Goal: Task Accomplishment & Management: Manage account settings

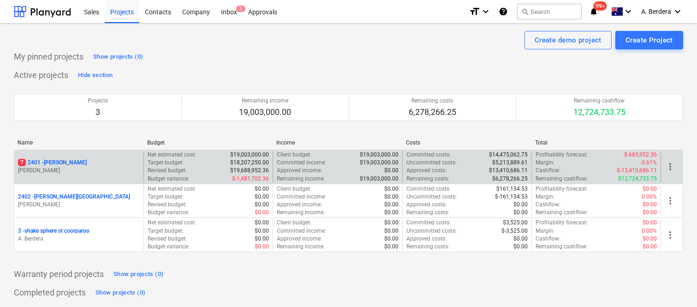
click at [144, 172] on div "Net estimated cost : $19,003,000.00 Target budget : $18,207,250.00 Revised budg…" at bounding box center [207, 167] width 129 height 32
click at [109, 166] on div "7 2401 - Della Rosa" at bounding box center [79, 163] width 122 height 8
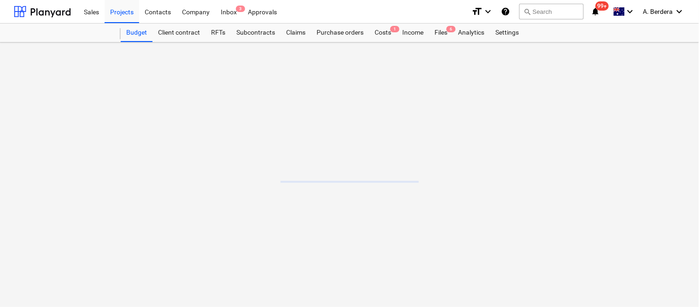
click at [109, 166] on main at bounding box center [349, 174] width 699 height 264
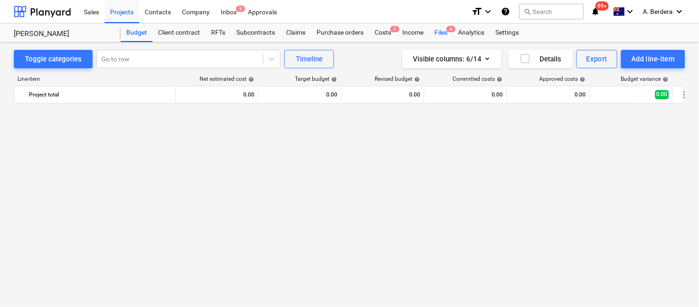
click at [443, 33] on div "Files 6" at bounding box center [441, 33] width 24 height 18
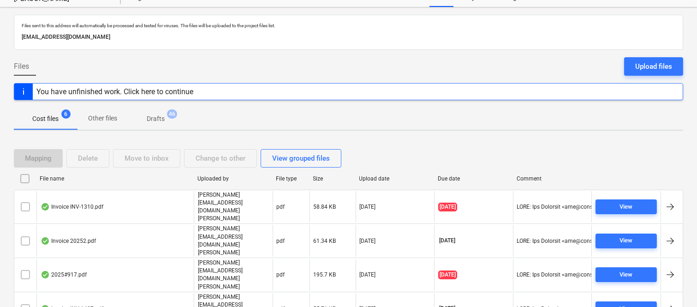
scroll to position [54, 0]
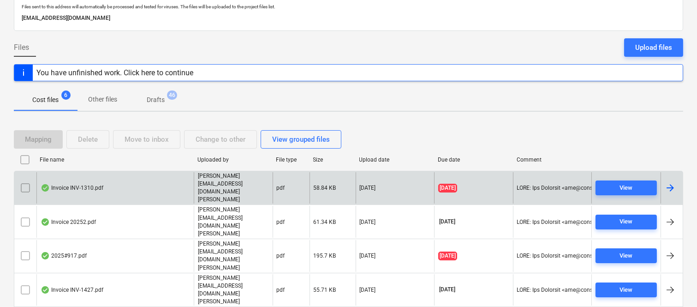
click at [142, 178] on div "Invoice INV-1310.pdf" at bounding box center [114, 188] width 157 height 32
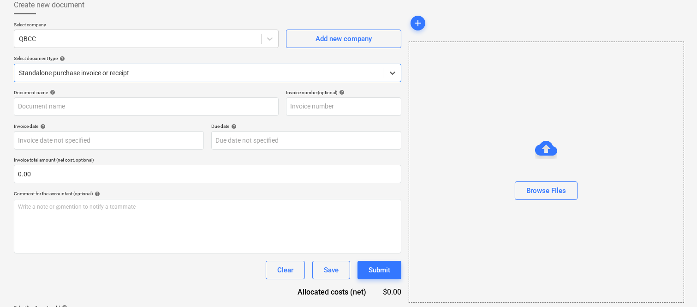
type input "INV-1310"
type input "[DATE]"
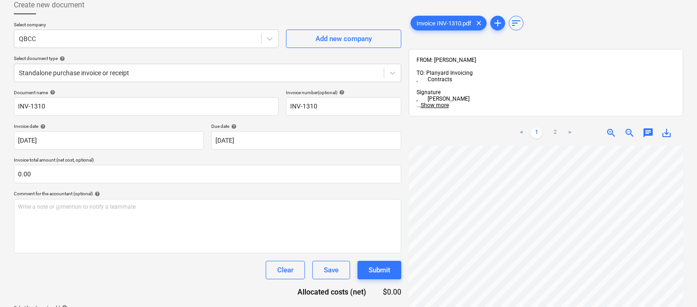
scroll to position [0, 142]
click at [112, 39] on div at bounding box center [137, 38] width 237 height 9
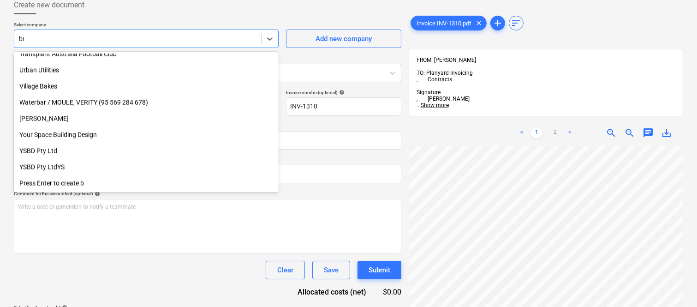
scroll to position [330, 0]
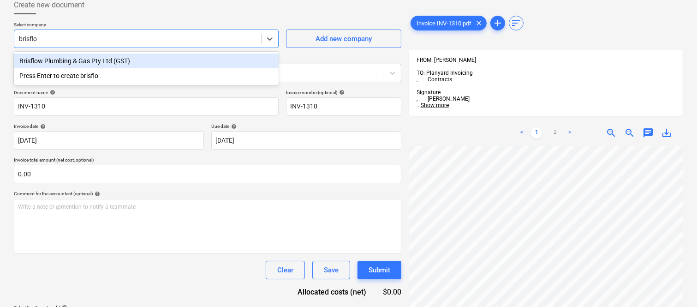
type input "brisflow"
click at [95, 63] on div "Brisflow Plumbing & Gas Pty Ltd (GST)" at bounding box center [146, 60] width 265 height 15
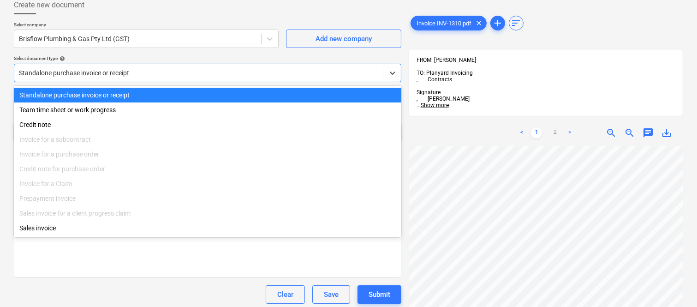
click at [130, 68] on div at bounding box center [199, 72] width 360 height 9
click at [137, 90] on div "Standalone purchase invoice or receipt" at bounding box center [207, 95] width 387 height 15
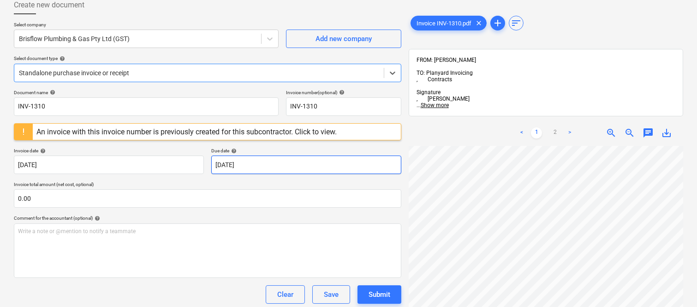
scroll to position [307, 142]
click at [270, 132] on div "An invoice with this invoice number is previously created for this subcontracto…" at bounding box center [186, 131] width 300 height 9
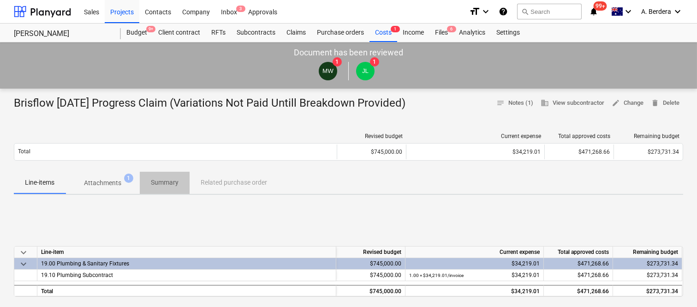
click at [165, 182] on p "Summary" at bounding box center [165, 182] width 28 height 10
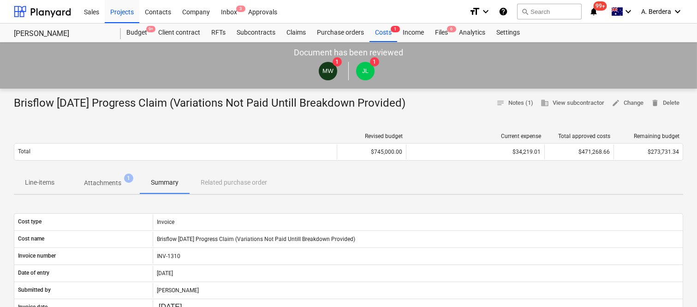
scroll to position [268, 0]
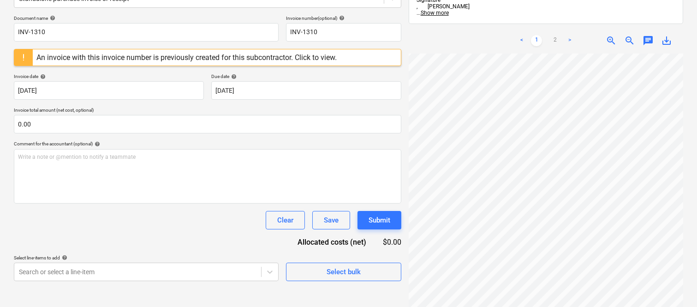
scroll to position [131, 0]
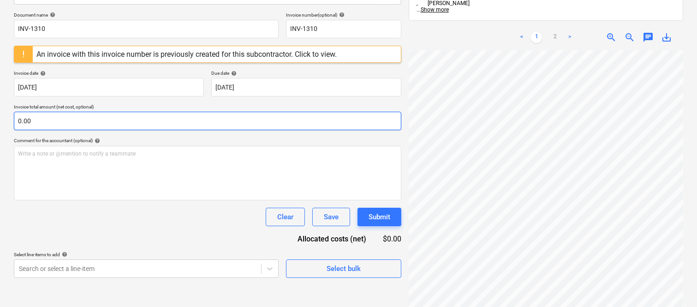
click at [110, 118] on input "0.00" at bounding box center [207, 121] width 387 height 18
paste input "1,389.4"
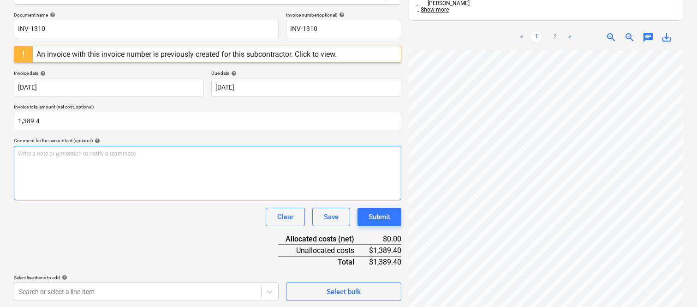
type input "1,389.40"
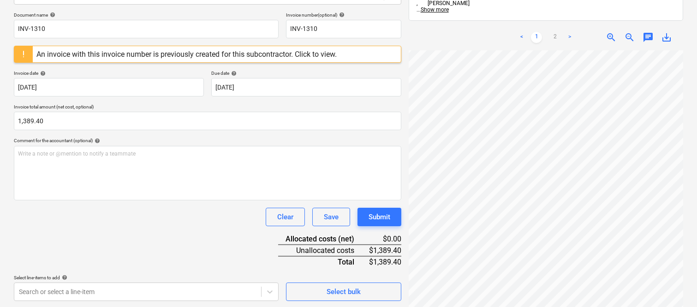
click at [181, 225] on div "Clear Save Submit" at bounding box center [207, 216] width 387 height 18
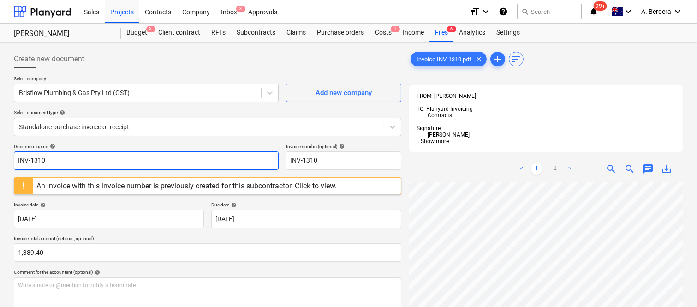
click at [16, 159] on input "INV-1310" at bounding box center [146, 160] width 265 height 18
type input "BRISFLOW PLUMBING & GAS INV-1310"
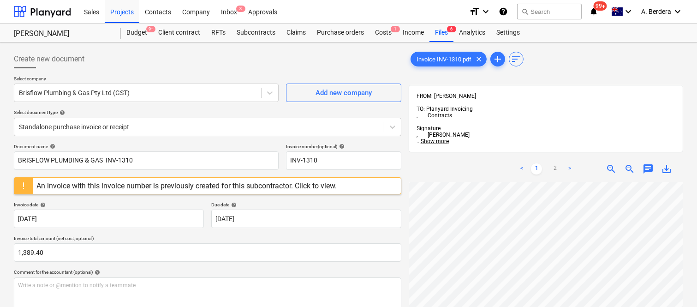
scroll to position [0, 60]
click at [101, 217] on body "Sales Projects Contacts Company Inbox 3 Approvals format_size keyboard_arrow_do…" at bounding box center [348, 153] width 697 height 307
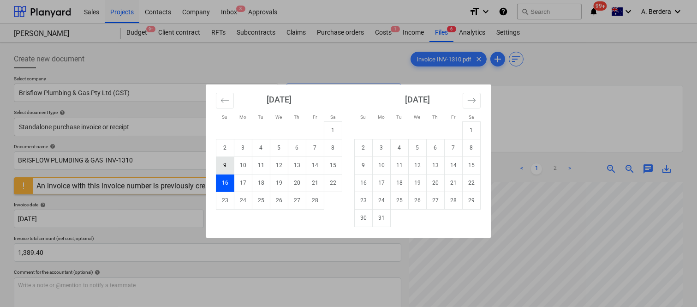
click at [223, 163] on td "9" at bounding box center [225, 165] width 18 height 18
type input "[DATE]"
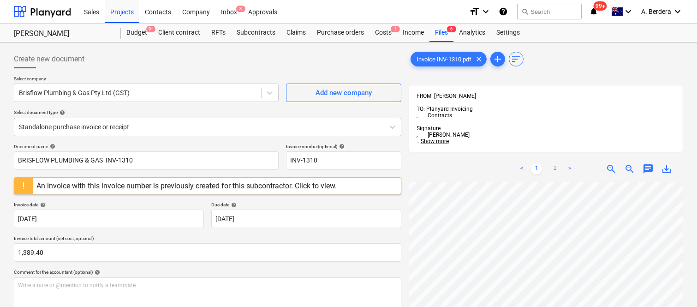
scroll to position [156, 37]
click at [547, 306] on html "Sales Projects Contacts Company Inbox 3 Approvals format_size keyboard_arrow_do…" at bounding box center [348, 153] width 697 height 307
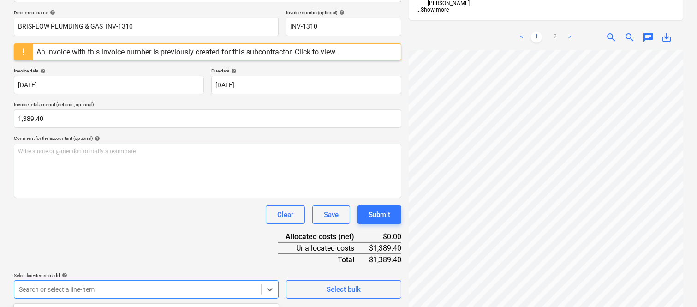
click at [109, 173] on body "Sales Projects Contacts Company Inbox 3 Approvals format_size keyboard_arrow_do…" at bounding box center [348, 19] width 697 height 307
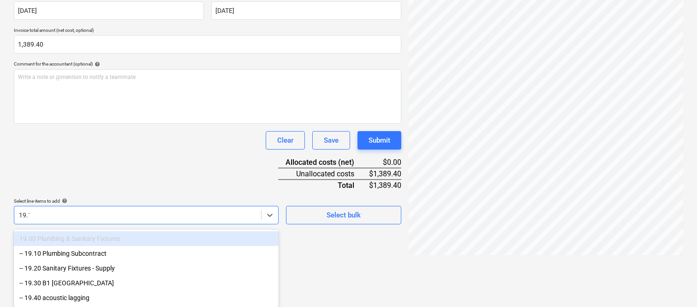
scroll to position [148, 0]
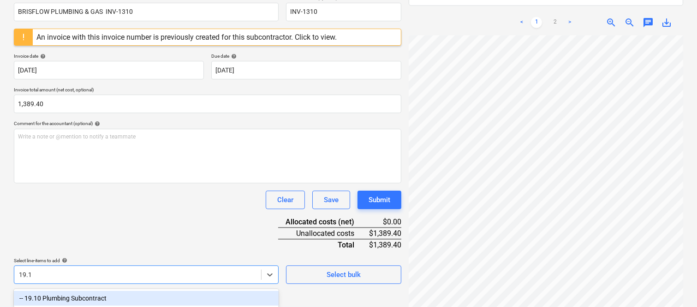
type input "19.10"
click at [117, 294] on div "-- 19.10 Plumbing Subcontract" at bounding box center [146, 297] width 265 height 15
click at [119, 217] on div "Document name help BRISFLOW PLUMBING & GAS INV-1310 Invoice number (optional) h…" at bounding box center [207, 169] width 387 height 349
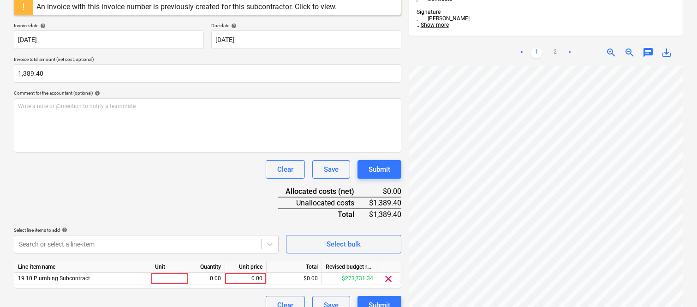
scroll to position [195, 0]
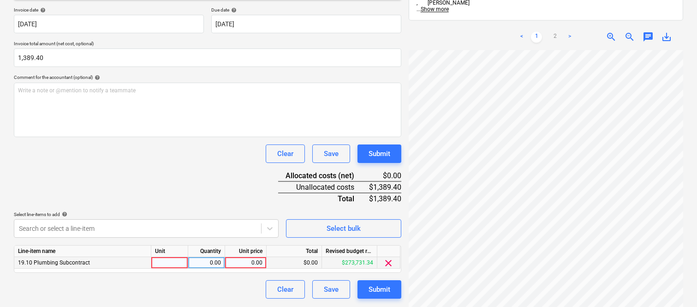
click at [173, 265] on div at bounding box center [169, 263] width 37 height 12
type input "INVOICE"
click at [203, 261] on div "0.00" at bounding box center [206, 263] width 29 height 12
type input "1"
click at [241, 266] on div "0.00" at bounding box center [246, 263] width 34 height 12
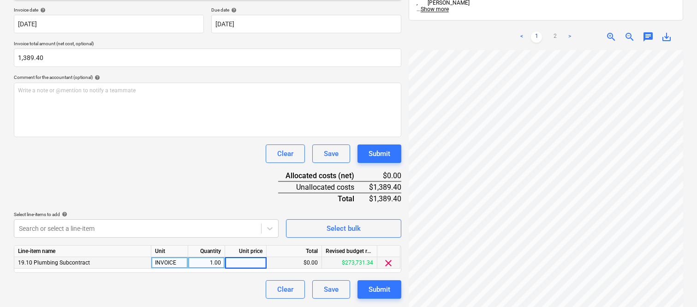
type input "1,389.4"
click at [242, 289] on div "Clear Save Submit" at bounding box center [207, 289] width 387 height 18
click at [382, 288] on div "Submit" at bounding box center [379, 289] width 22 height 12
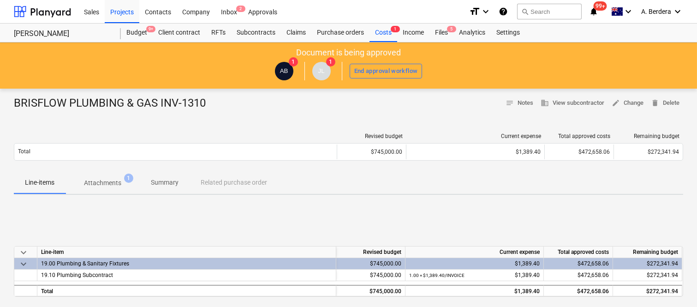
click at [116, 179] on p "Attachments" at bounding box center [102, 183] width 37 height 10
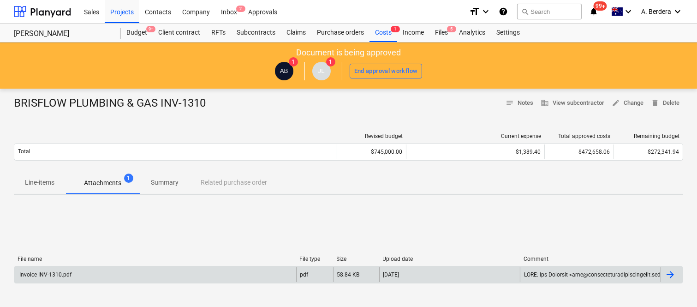
click at [150, 273] on div "Invoice INV-1310.pdf" at bounding box center [155, 274] width 282 height 15
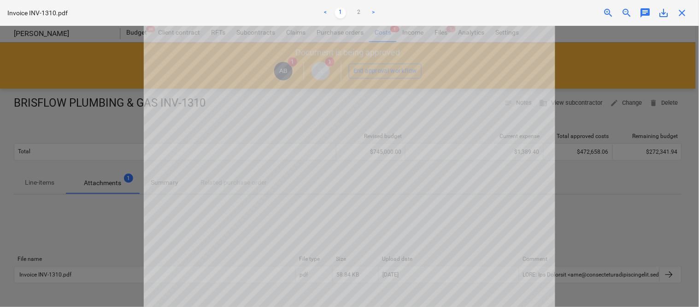
click at [681, 11] on span "close" at bounding box center [682, 12] width 11 height 11
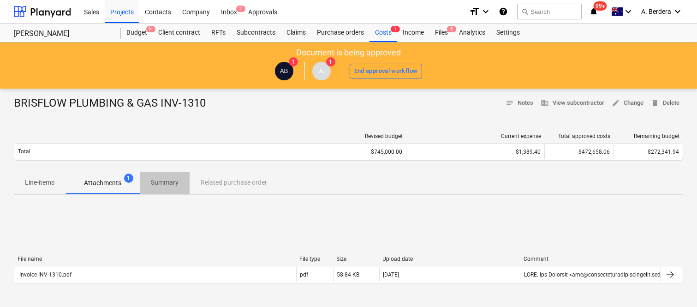
click at [160, 181] on p "Summary" at bounding box center [165, 182] width 28 height 10
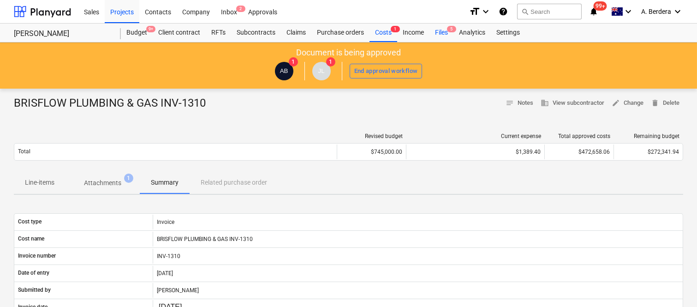
click at [447, 31] on div "Files 5" at bounding box center [441, 33] width 24 height 18
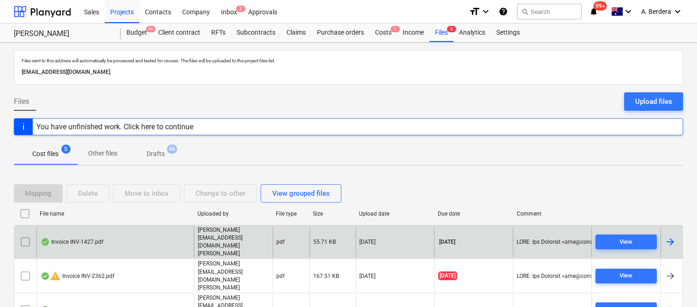
click at [139, 234] on div "Invoice INV-1427.pdf" at bounding box center [114, 242] width 157 height 32
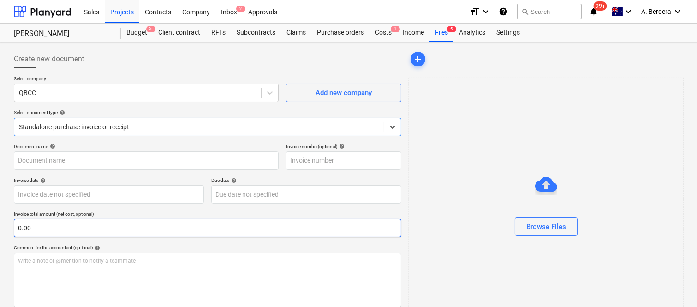
type input "INV-1427"
type input "[DATE]"
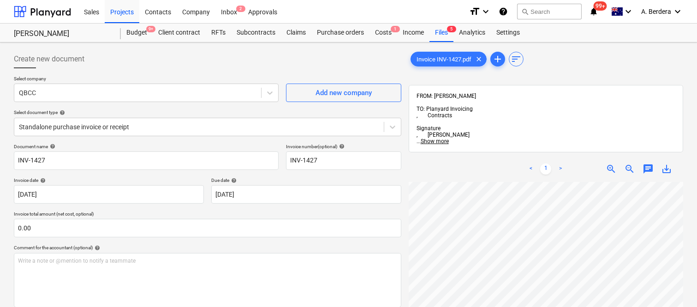
scroll to position [0, 130]
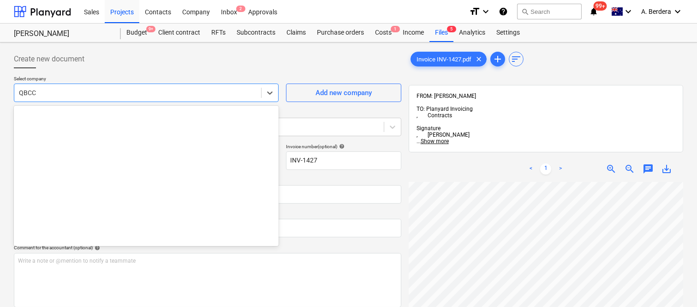
click at [180, 89] on div at bounding box center [137, 92] width 237 height 9
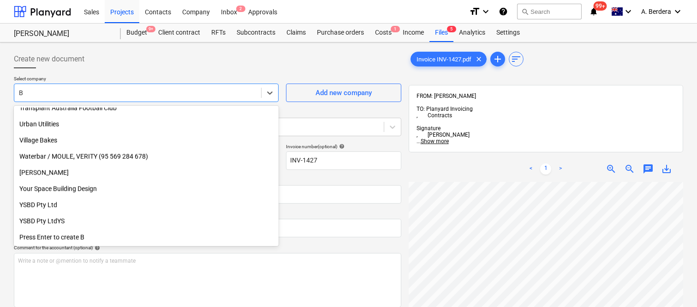
scroll to position [330, 0]
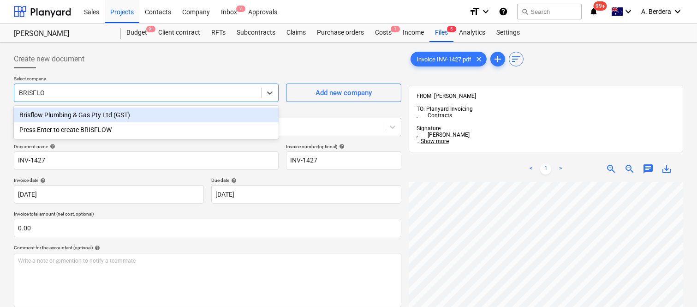
type input "BRISFLOW"
click at [136, 113] on div "Brisflow Plumbing & Gas Pty Ltd (GST)" at bounding box center [146, 114] width 265 height 15
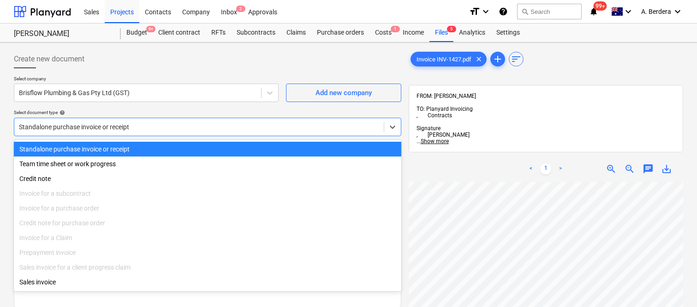
click at [141, 119] on div "Standalone purchase invoice or receipt" at bounding box center [207, 127] width 387 height 18
drag, startPoint x: 163, startPoint y: 150, endPoint x: 164, endPoint y: 146, distance: 4.7
click at [164, 149] on div "Standalone purchase invoice or receipt" at bounding box center [207, 149] width 387 height 15
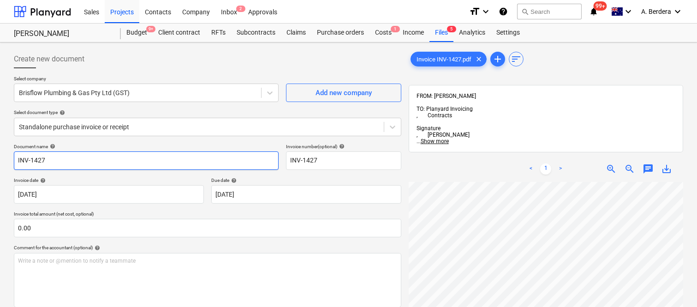
click at [15, 159] on input "INV-1427" at bounding box center [146, 160] width 265 height 18
type input "BRISFLOW PLUMBING & GAS INV-1427"
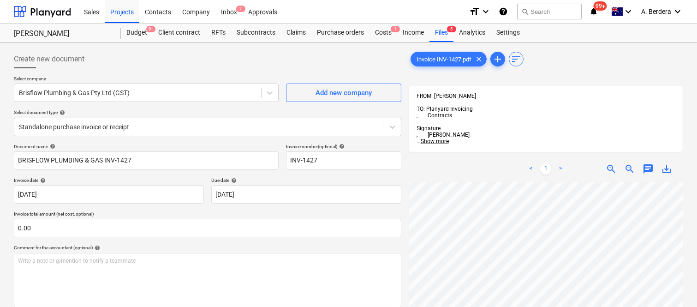
scroll to position [191, 142]
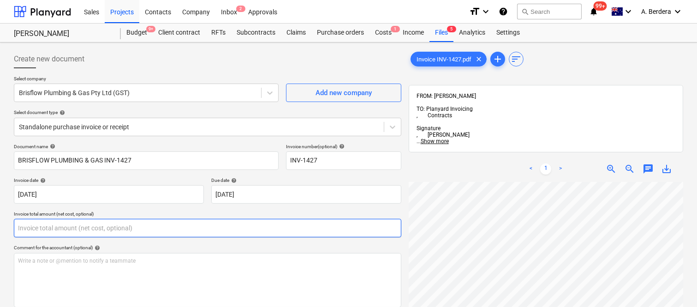
click at [68, 227] on input "text" at bounding box center [207, 228] width 387 height 18
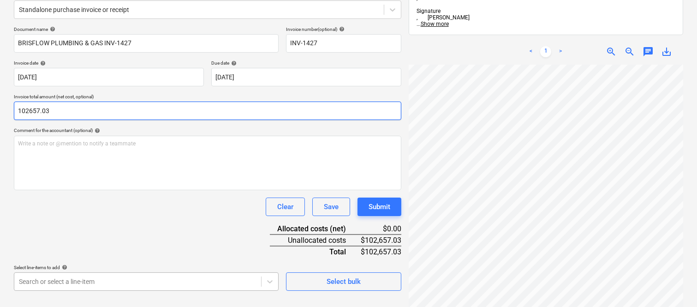
scroll to position [131, 0]
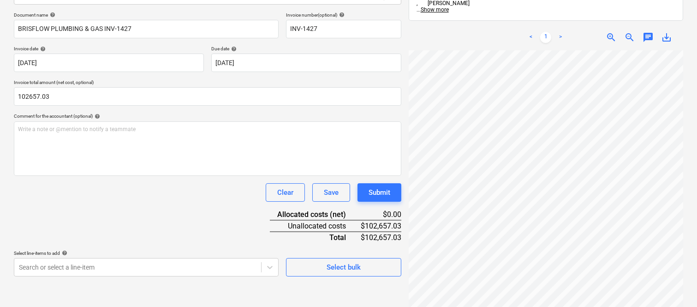
click at [85, 212] on div "Document name help BRISFLOW PLUMBING & GAS INV-1427 Invoice number (optional) h…" at bounding box center [207, 144] width 387 height 264
type input "102,657.03"
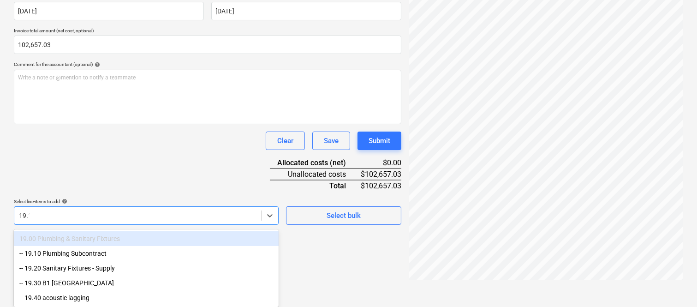
scroll to position [131, 0]
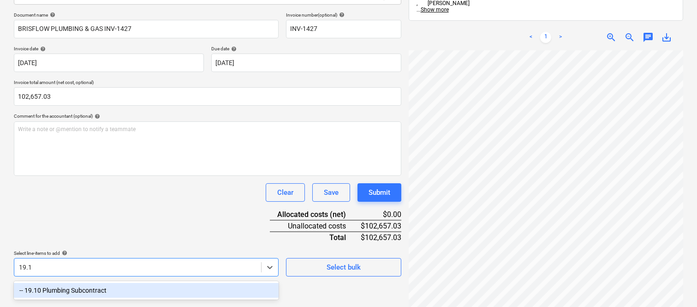
type input "19.10"
click at [119, 286] on div "-- 19.10 Plumbing Subcontract" at bounding box center [146, 290] width 265 height 15
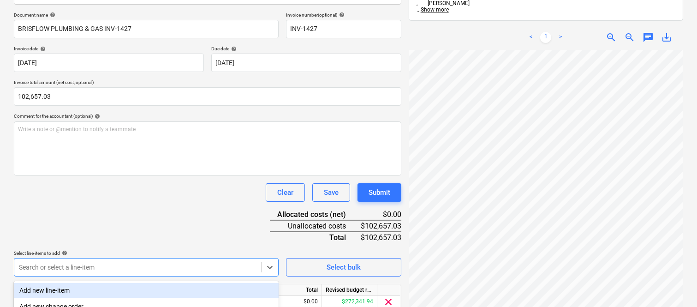
click at [136, 196] on div "Clear Save Submit" at bounding box center [207, 192] width 387 height 18
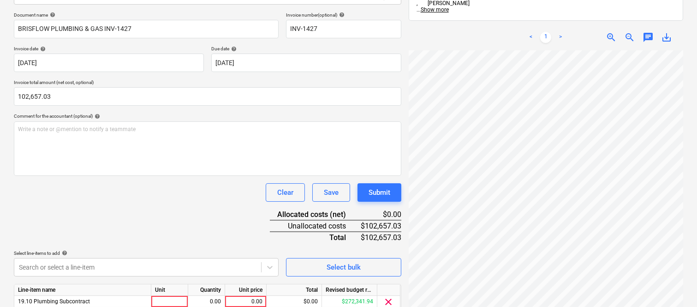
scroll to position [169, 0]
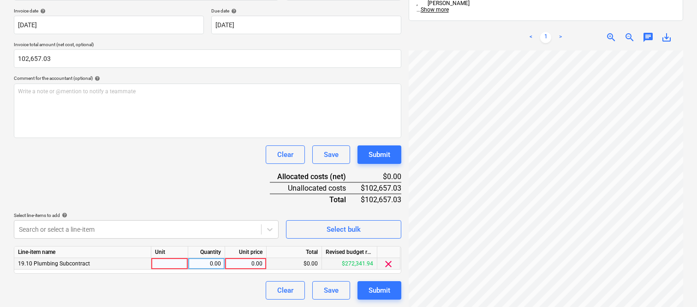
click at [168, 263] on div at bounding box center [169, 264] width 37 height 12
type input "INVOICE"
click at [213, 264] on div "0.00" at bounding box center [206, 264] width 29 height 12
type input "1"
click at [246, 264] on div "0.00" at bounding box center [246, 264] width 34 height 12
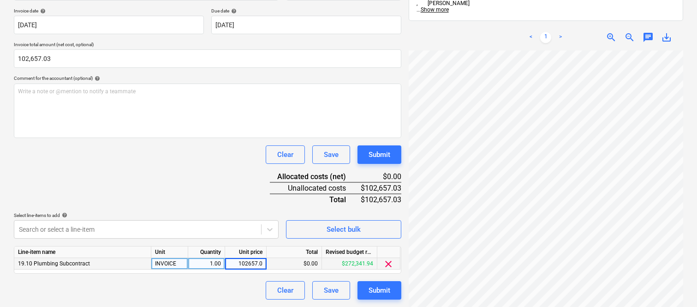
type input "102657.03"
click at [241, 281] on div "Clear Save Submit" at bounding box center [207, 290] width 387 height 18
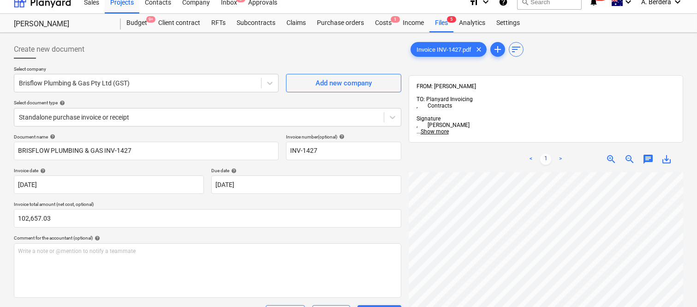
scroll to position [0, 0]
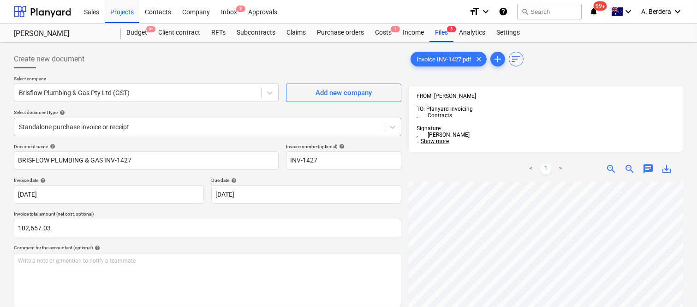
click at [165, 128] on div at bounding box center [199, 126] width 360 height 9
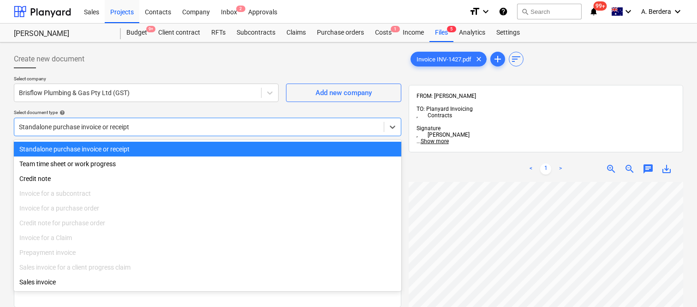
click at [175, 146] on div "Standalone purchase invoice or receipt" at bounding box center [207, 149] width 387 height 15
click at [193, 123] on div at bounding box center [199, 126] width 360 height 9
click at [189, 145] on div "Standalone purchase invoice or receipt" at bounding box center [207, 149] width 387 height 15
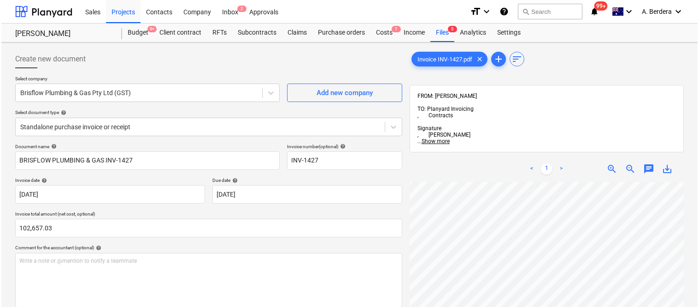
scroll to position [169, 0]
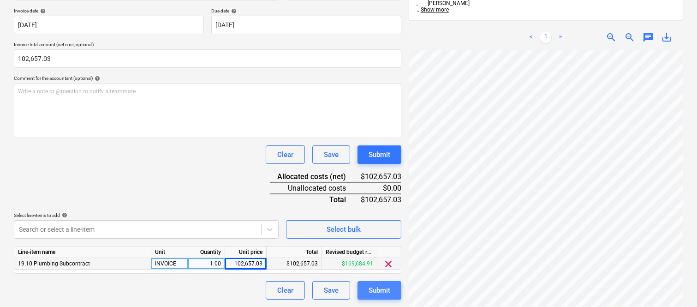
click at [368, 291] on div "Submit" at bounding box center [379, 290] width 22 height 12
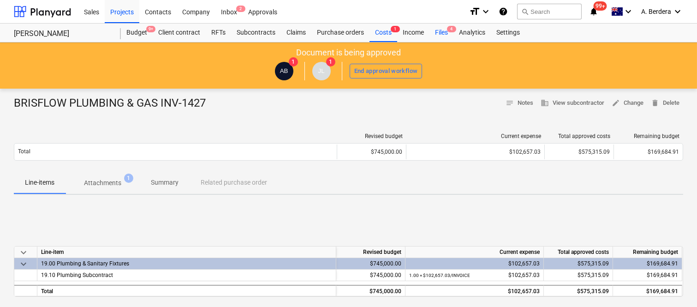
click at [441, 30] on div "Files 4" at bounding box center [441, 33] width 24 height 18
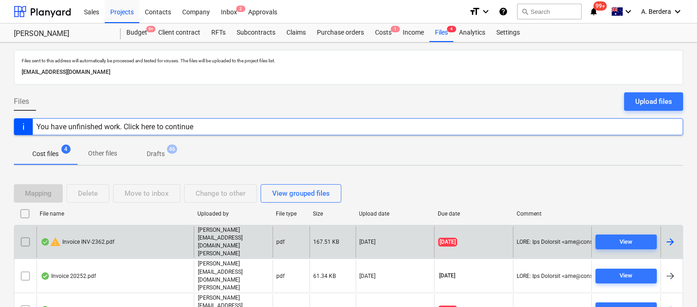
click at [170, 238] on div "warning Invoice INV-2362.pdf" at bounding box center [114, 242] width 157 height 32
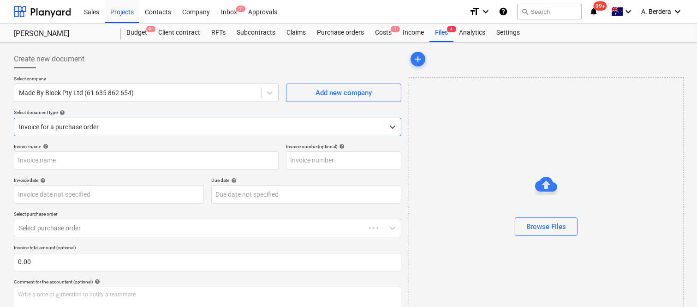
type input "INV-2362"
type input "[DATE]"
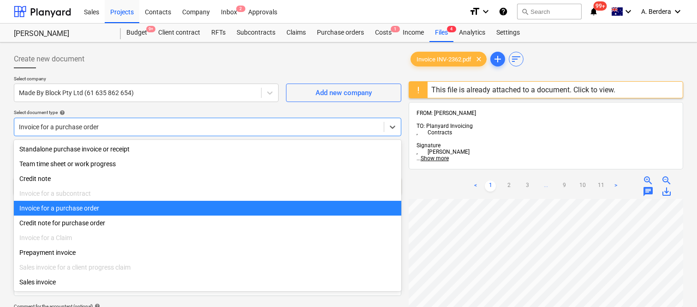
click at [137, 123] on div at bounding box center [199, 126] width 360 height 9
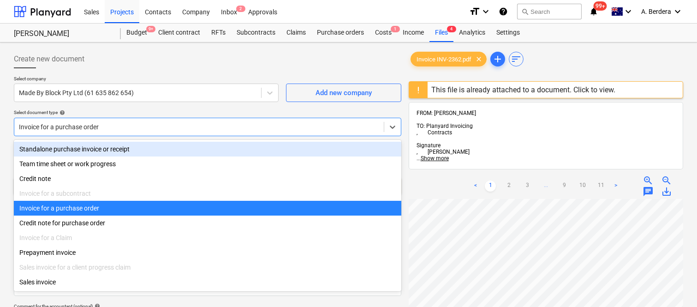
click at [139, 145] on div "Standalone purchase invoice or receipt" at bounding box center [207, 149] width 387 height 15
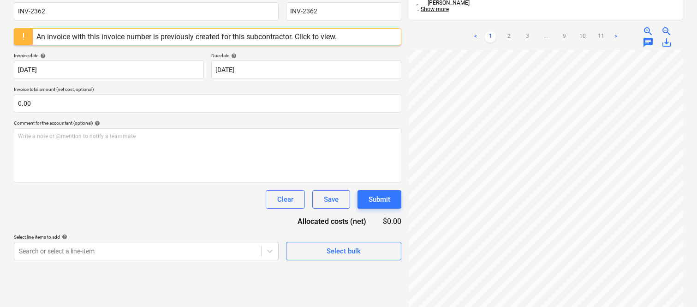
scroll to position [47, 0]
click at [591, 158] on html "Sales Projects Contacts Company Inbox 2 Approvals format_size keyboard_arrow_do…" at bounding box center [348, 4] width 697 height 307
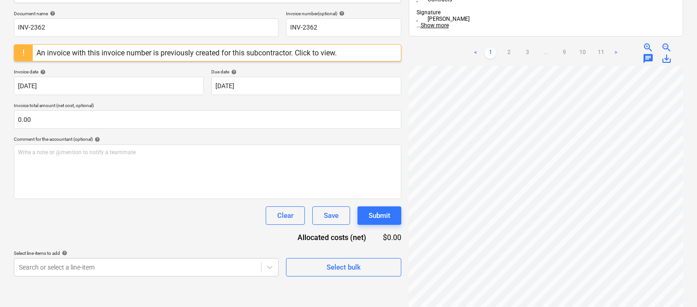
scroll to position [149, 0]
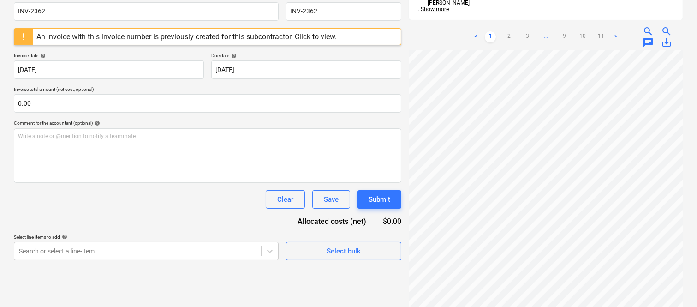
click at [128, 38] on div "An invoice with this invoice number is previously created for this subcontracto…" at bounding box center [186, 36] width 300 height 9
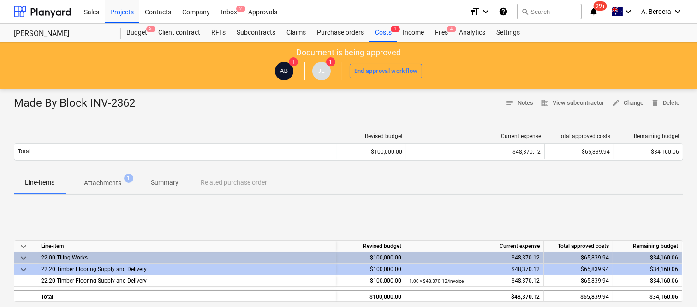
click at [120, 180] on p "Attachments" at bounding box center [102, 183] width 37 height 10
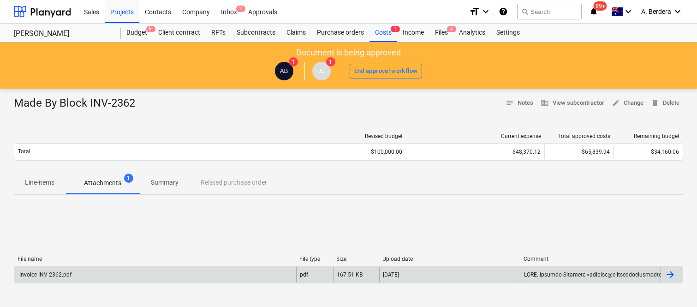
click at [146, 278] on div "Invoice INV-2362.pdf" at bounding box center [155, 274] width 282 height 15
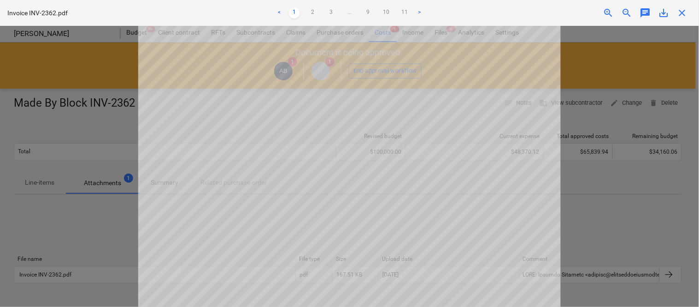
click at [680, 13] on span "close" at bounding box center [682, 12] width 11 height 11
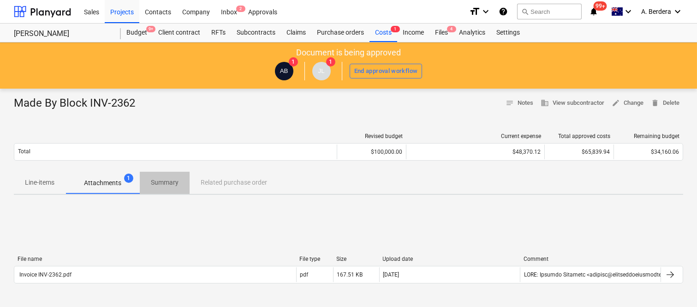
click at [163, 183] on p "Summary" at bounding box center [165, 182] width 28 height 10
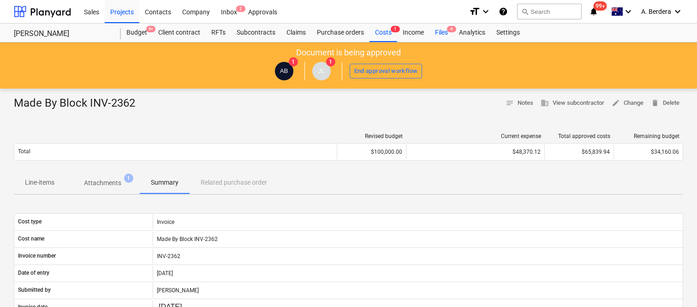
click at [448, 32] on div "Files 4" at bounding box center [441, 33] width 24 height 18
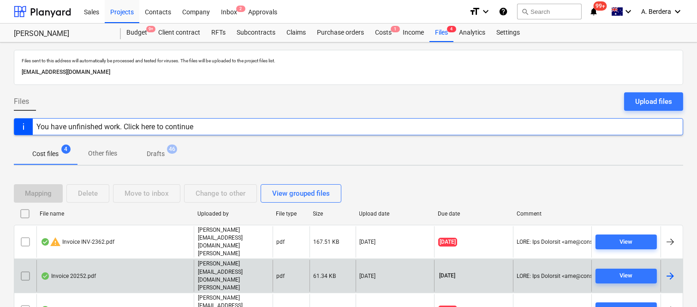
click at [153, 260] on div "Invoice 20252.pdf" at bounding box center [114, 276] width 157 height 32
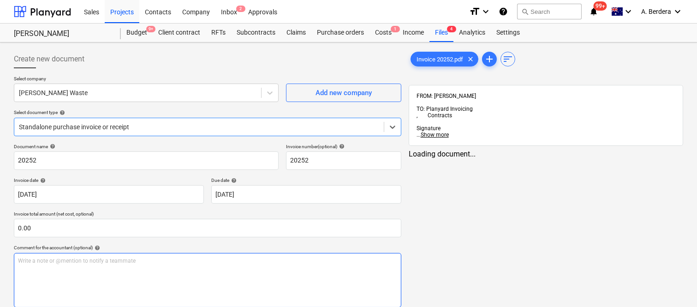
type input "20252"
type input "[DATE]"
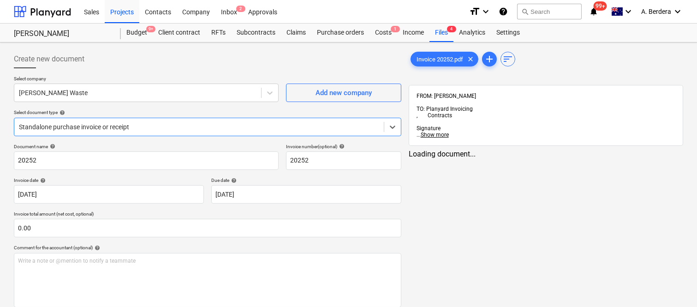
click at [151, 125] on div at bounding box center [199, 126] width 360 height 9
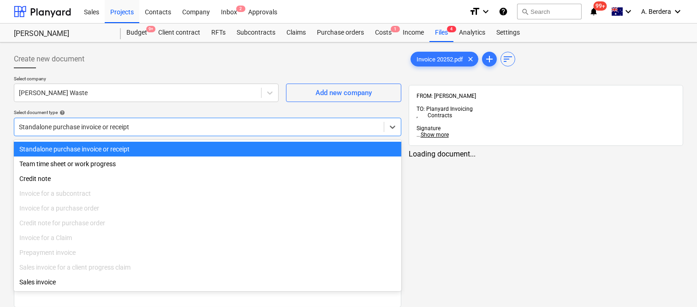
click at [160, 149] on div "Standalone purchase invoice or receipt" at bounding box center [207, 149] width 387 height 15
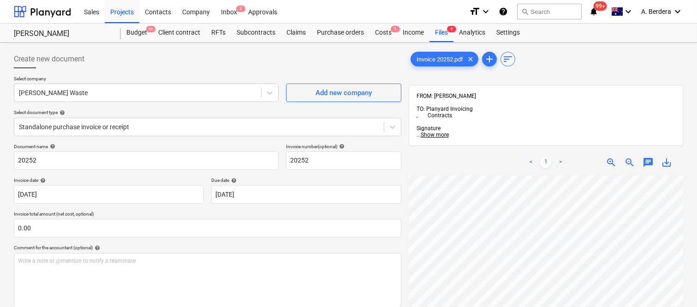
scroll to position [10, 142]
click at [402, 236] on div "Create new document Select company Saunders Waste Add new company Select docume…" at bounding box center [348, 252] width 676 height 413
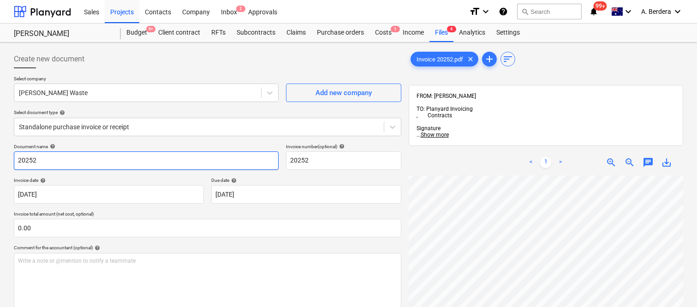
click at [15, 158] on input "20252" at bounding box center [146, 160] width 265 height 18
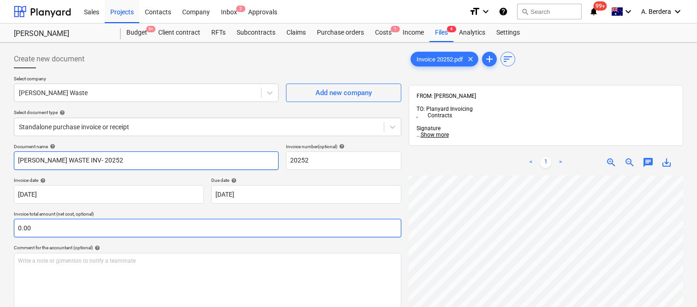
scroll to position [252, 142]
type input "[PERSON_NAME] WASTE INV- 20252"
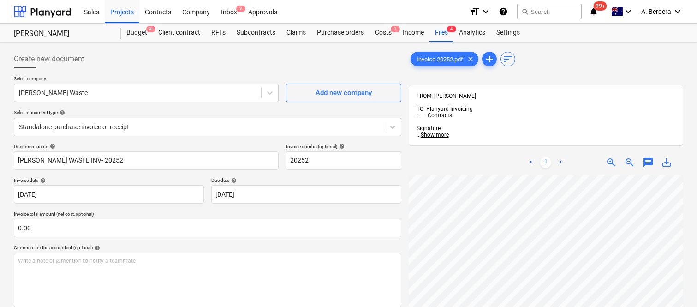
scroll to position [215, 142]
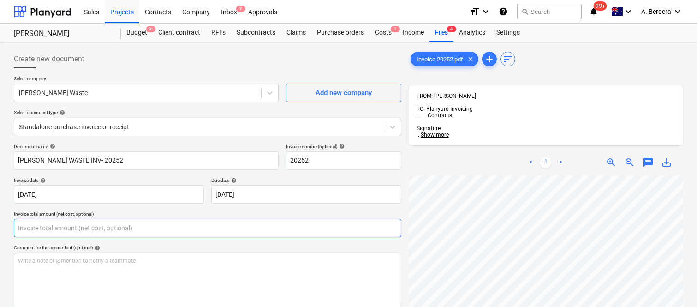
click at [151, 222] on input "text" at bounding box center [207, 228] width 387 height 18
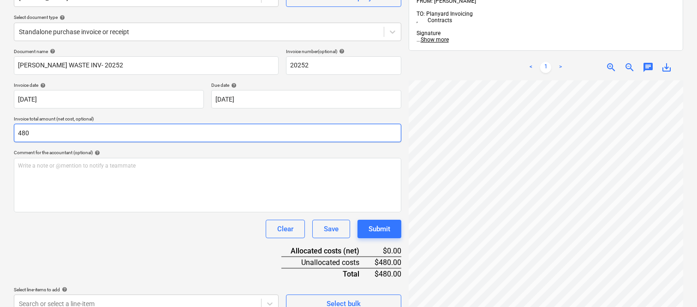
scroll to position [131, 0]
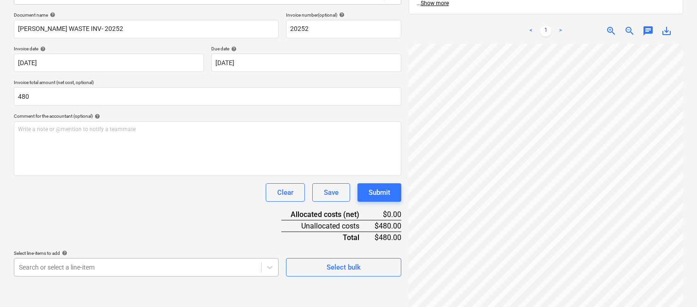
type input "480.00"
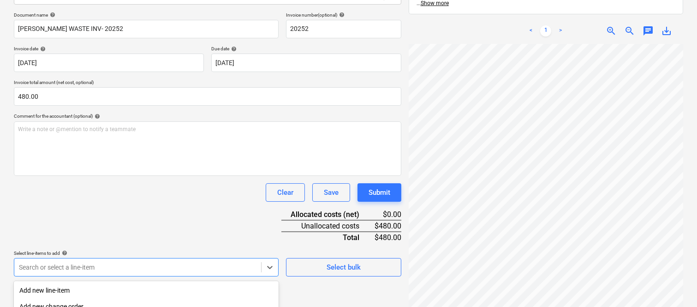
scroll to position [245, 0]
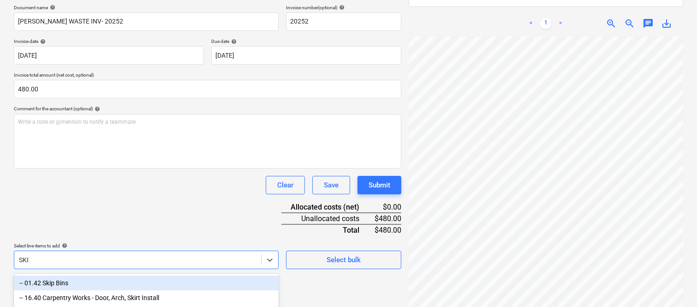
type input "SKIP"
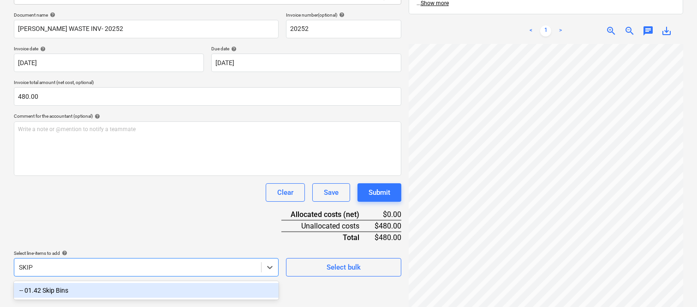
click at [87, 285] on div "-- 01.42 Skip Bins" at bounding box center [146, 290] width 265 height 15
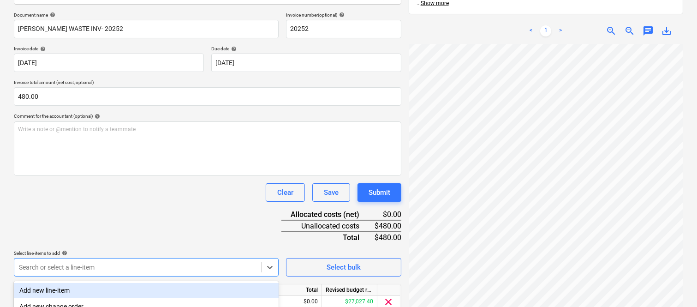
click at [100, 184] on div "Clear Save Submit" at bounding box center [207, 192] width 387 height 18
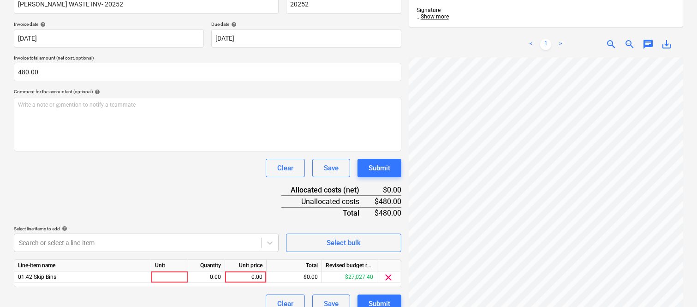
scroll to position [169, 0]
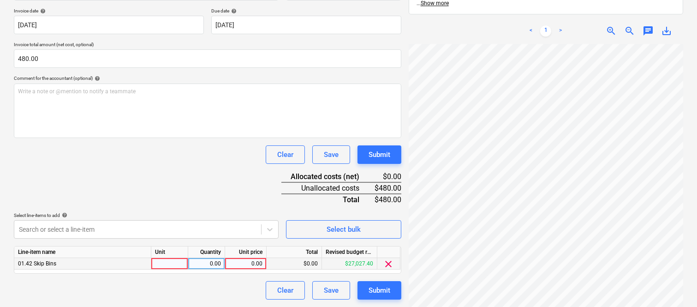
click at [175, 261] on div at bounding box center [169, 264] width 37 height 12
type input "INVOICE"
click at [200, 266] on div "0.00" at bounding box center [206, 264] width 29 height 12
type input "1"
click at [259, 264] on div "0.00" at bounding box center [246, 264] width 34 height 12
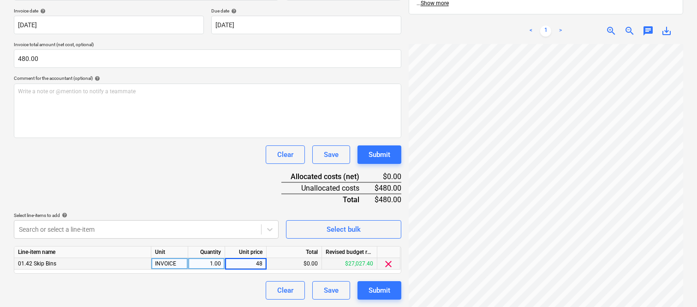
type input "480"
click at [219, 289] on div "Clear Save Submit" at bounding box center [207, 290] width 387 height 18
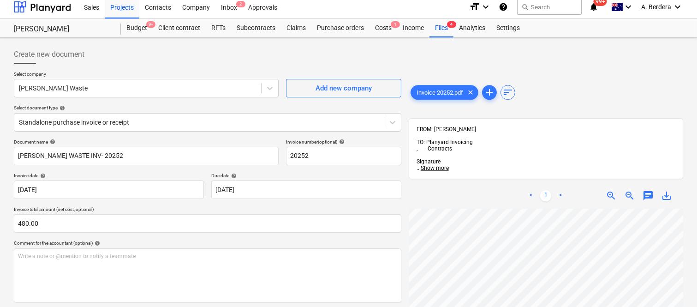
scroll to position [0, 0]
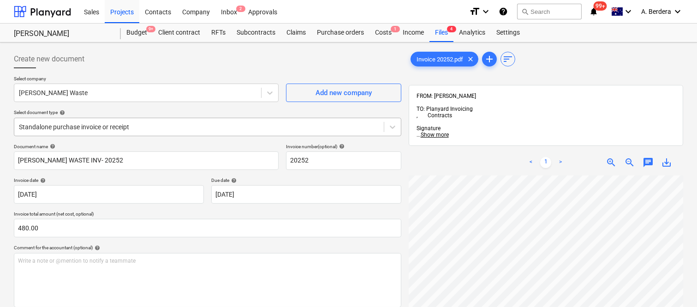
click at [161, 122] on div at bounding box center [199, 126] width 360 height 9
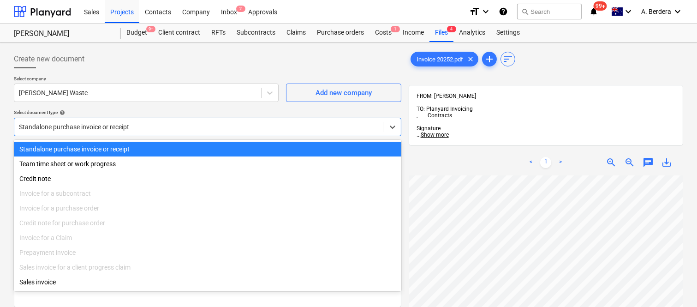
click at [173, 143] on div "Standalone purchase invoice or receipt" at bounding box center [207, 149] width 387 height 15
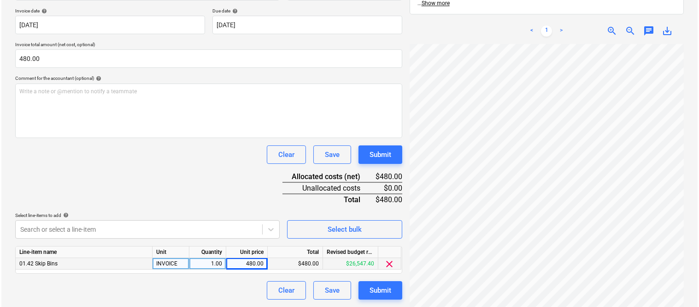
scroll to position [200, 142]
click at [375, 291] on div "Submit" at bounding box center [379, 290] width 22 height 12
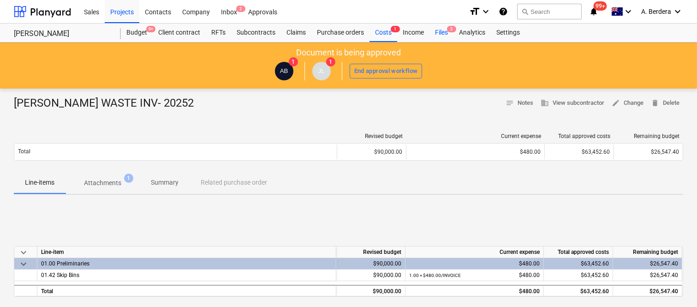
click at [442, 28] on div "Files 3" at bounding box center [441, 33] width 24 height 18
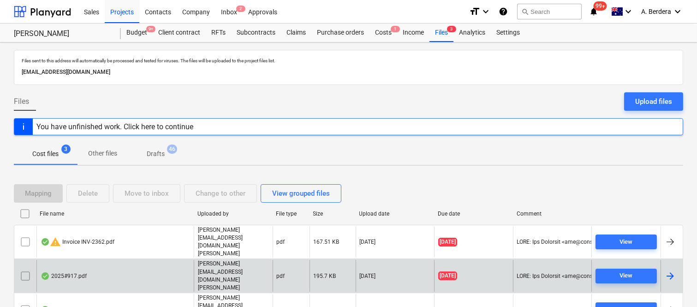
click at [149, 265] on div "2025#917.pdf" at bounding box center [114, 276] width 157 height 32
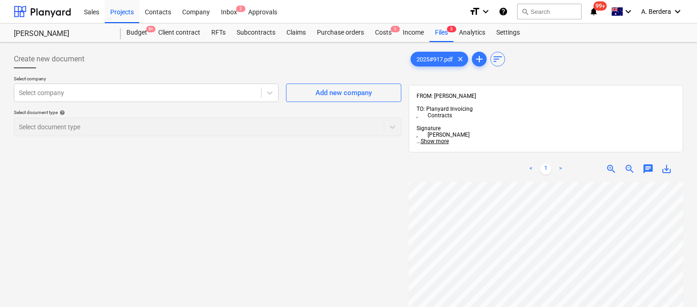
scroll to position [40, 142]
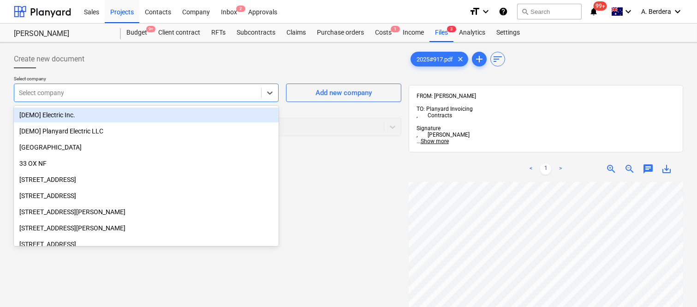
click at [111, 91] on div at bounding box center [137, 92] width 237 height 9
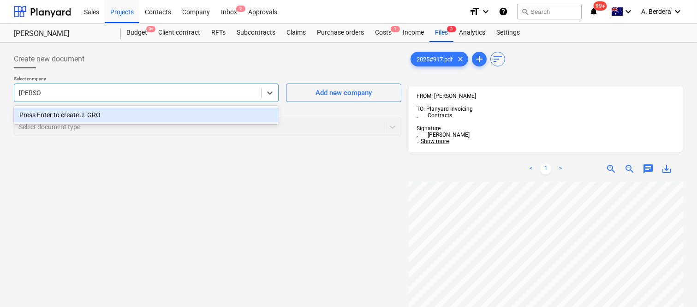
type input "J"
type input "J GR"
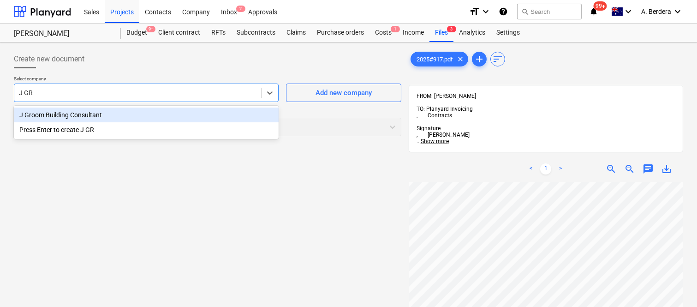
click at [117, 109] on div "J Groom Building Consultant" at bounding box center [146, 114] width 265 height 15
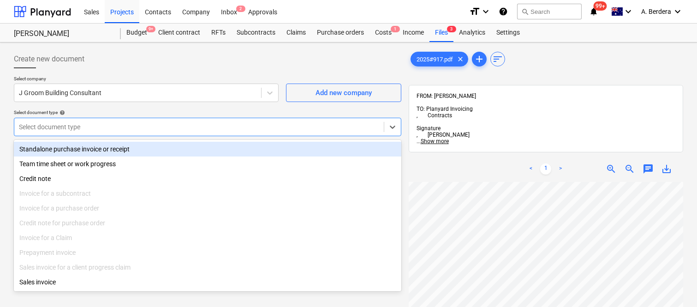
click at [113, 126] on div at bounding box center [199, 126] width 360 height 9
click at [131, 151] on div "Standalone purchase invoice or receipt" at bounding box center [207, 149] width 387 height 15
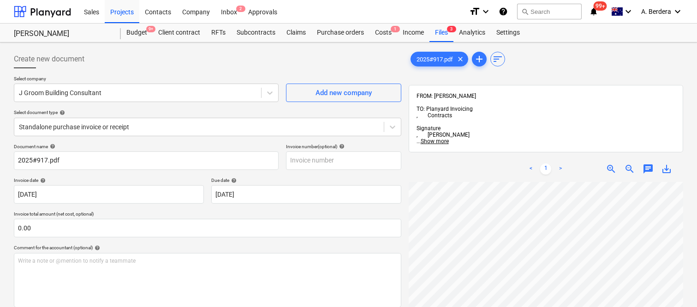
scroll to position [86, 0]
click at [693, 214] on div "Create new document Select company J Groom Building Consultant Add new company …" at bounding box center [348, 255] width 697 height 427
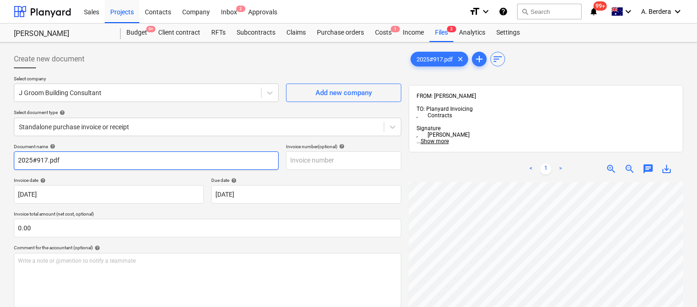
click at [14, 159] on input "2025#917.pdf" at bounding box center [146, 160] width 265 height 18
click at [45, 159] on input "J GROOM INV- 2025#917.pdf" at bounding box center [146, 160] width 265 height 18
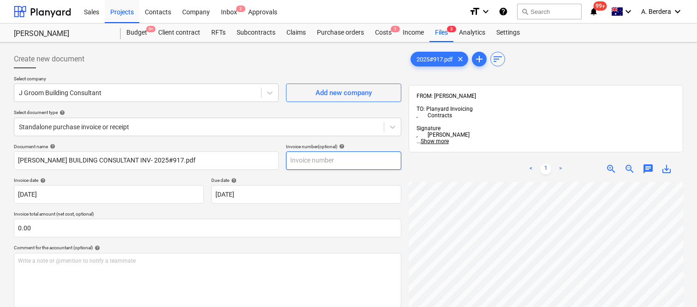
scroll to position [57, 131]
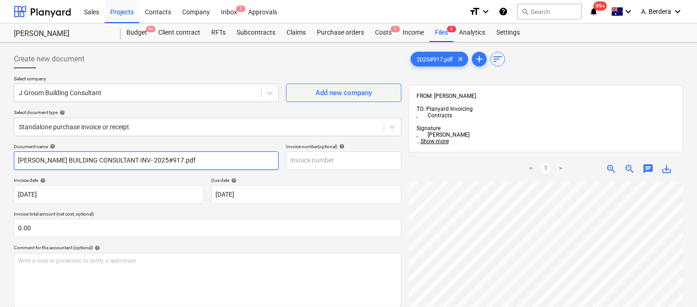
click at [118, 159] on input "J GROOM BUILDING CONSULTANT INV- 2025#917.pdf" at bounding box center [146, 160] width 265 height 18
type input "J GROOM BUILDING CONSULTING INV- 2025#917.pdf"
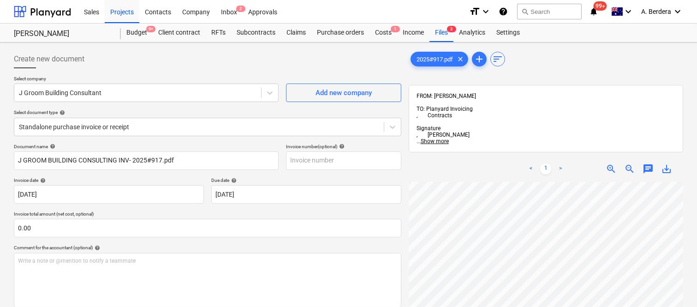
scroll to position [57, 131]
click at [312, 161] on input "text" at bounding box center [343, 160] width 115 height 18
click at [311, 162] on input "text" at bounding box center [343, 160] width 115 height 18
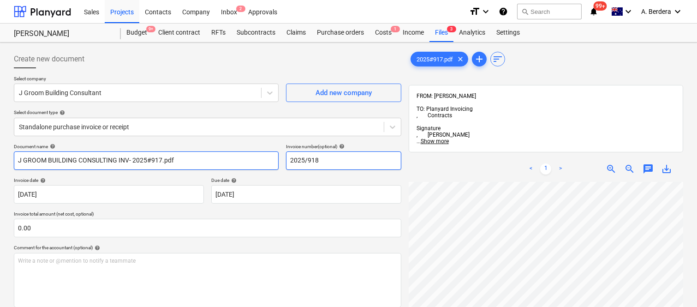
type input "2025/918"
drag, startPoint x: 145, startPoint y: 159, endPoint x: 175, endPoint y: 155, distance: 30.2
click at [175, 155] on input "J GROOM BUILDING CONSULTING INV- 2025#917.pdf" at bounding box center [146, 160] width 265 height 18
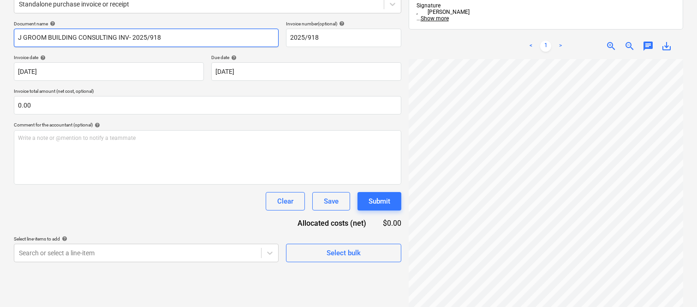
scroll to position [131, 0]
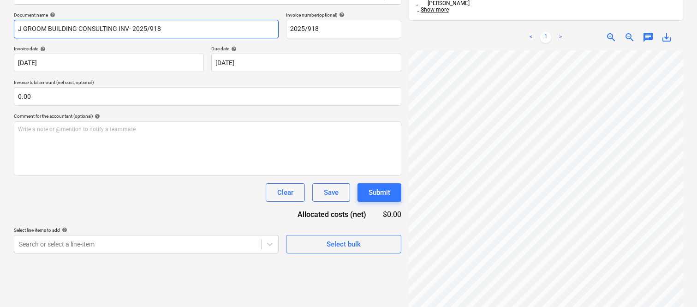
type input "J GROOM BUILDING CONSULTING INV- 2025/918"
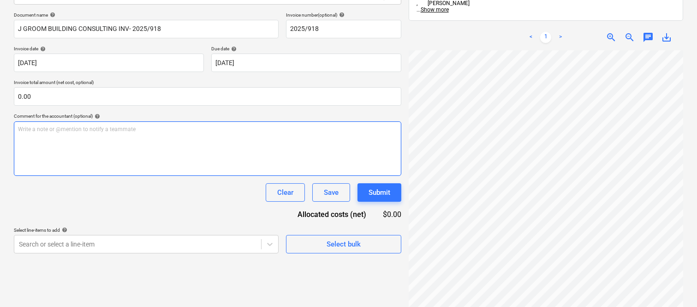
scroll to position [248, 29]
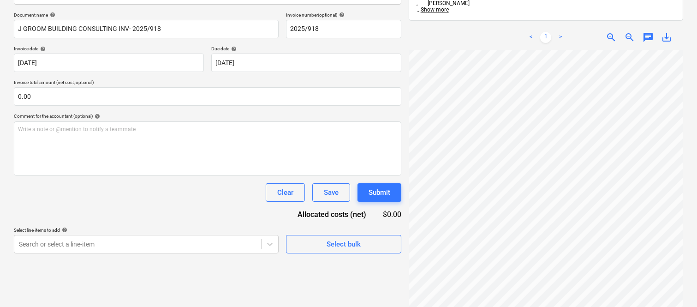
click at [592, 175] on html "Sales Projects Contacts Company Inbox 2 Approvals format_size keyboard_arrow_do…" at bounding box center [348, 22] width 697 height 307
click at [299, 60] on body "Sales Projects Contacts Company Inbox 2 Approvals format_size keyboard_arrow_do…" at bounding box center [348, 22] width 697 height 307
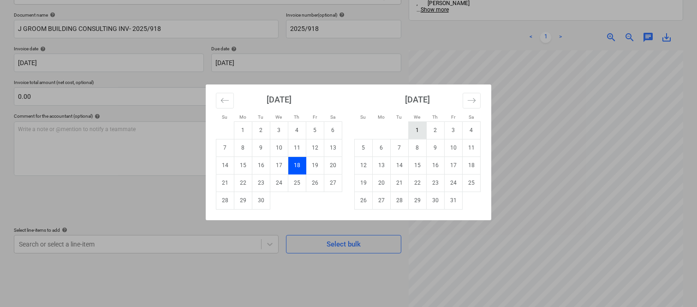
click at [418, 132] on td "1" at bounding box center [417, 130] width 18 height 18
type input "[DATE]"
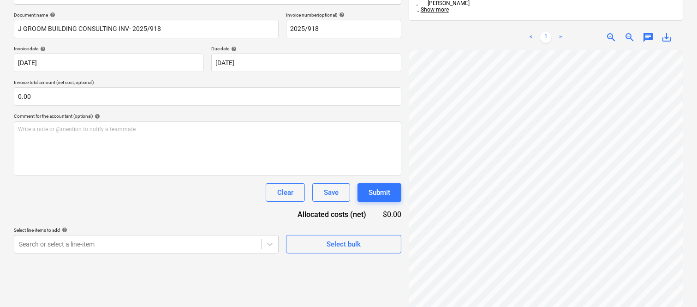
scroll to position [178, 130]
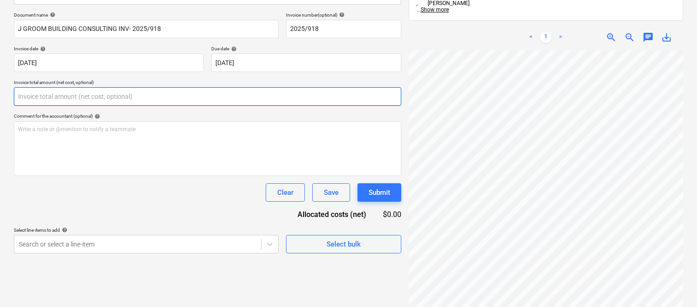
click at [136, 89] on input "text" at bounding box center [207, 96] width 387 height 18
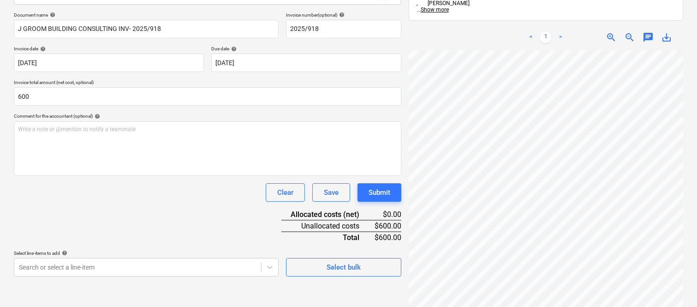
type input "600.00"
click at [125, 206] on div "Document name help J GROOM BUILDING CONSULTING INV- 2025/918 Invoice number (op…" at bounding box center [207, 144] width 387 height 264
click at [115, 175] on body "Sales Projects Contacts Company Inbox 2 Approvals format_size keyboard_arrow_do…" at bounding box center [348, 22] width 697 height 307
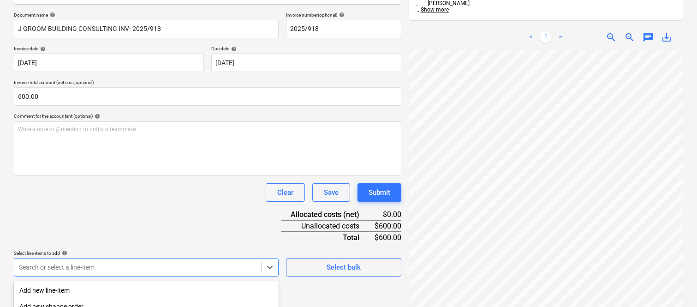
scroll to position [245, 0]
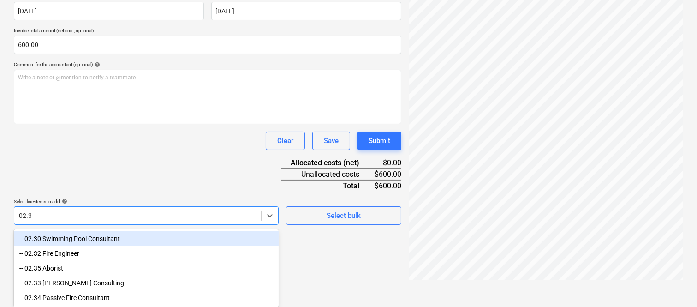
type input "02.33"
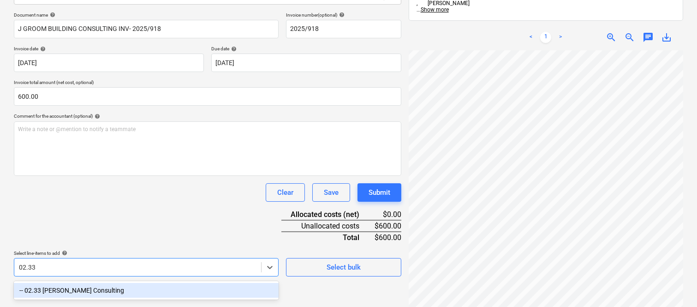
click at [112, 284] on div "-- 02.33 John Groom Consulting" at bounding box center [146, 290] width 265 height 15
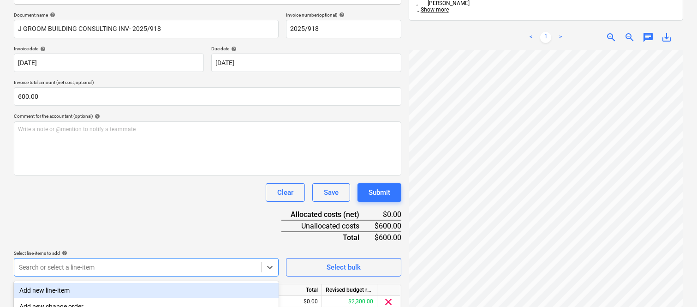
click at [97, 200] on div "Clear Save Submit" at bounding box center [207, 192] width 387 height 18
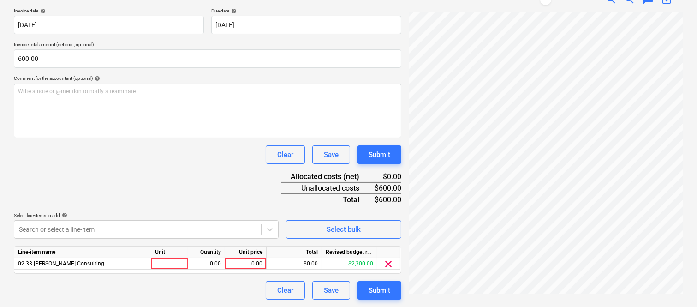
scroll to position [0, 0]
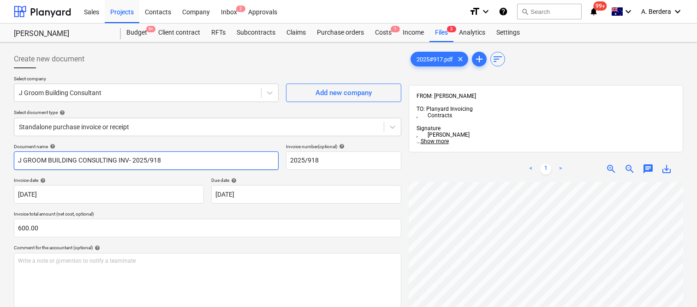
click at [118, 157] on input "J GROOM BUILDING CONSULTING INV- 2025/918" at bounding box center [146, 160] width 265 height 18
type input "J GROOM INV- 2025/918"
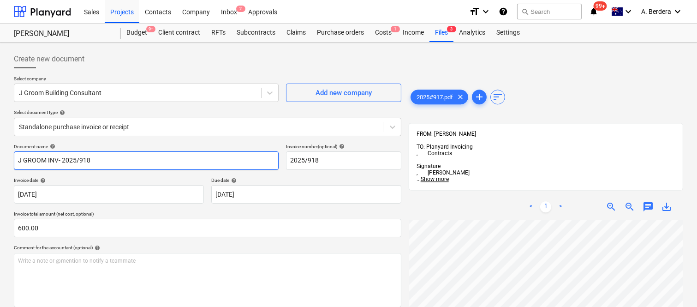
scroll to position [169, 0]
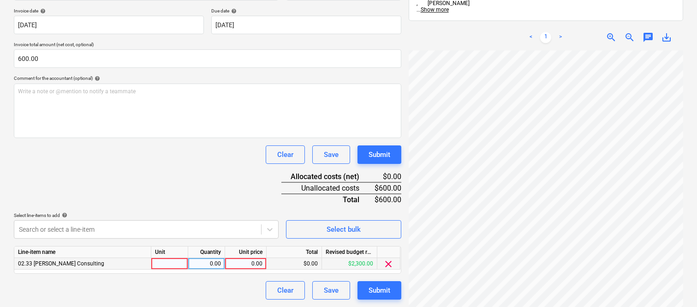
click at [167, 259] on div at bounding box center [169, 264] width 37 height 12
type input "INVOICE"
click at [208, 264] on div "0.00" at bounding box center [206, 264] width 29 height 12
type input "1"
click at [254, 261] on div "0.00" at bounding box center [246, 264] width 34 height 12
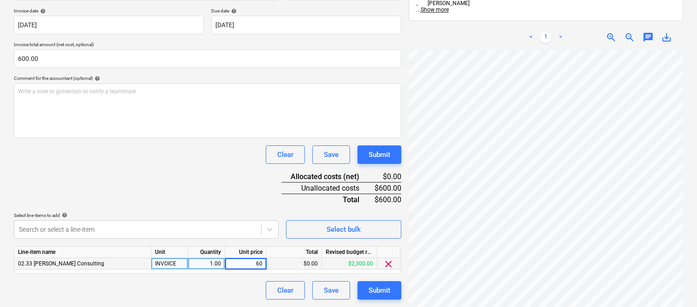
type input "600"
click at [247, 278] on div "Document name help J GROOM INV- 2025/918 Invoice number (optional) help 2025/91…" at bounding box center [207, 136] width 387 height 325
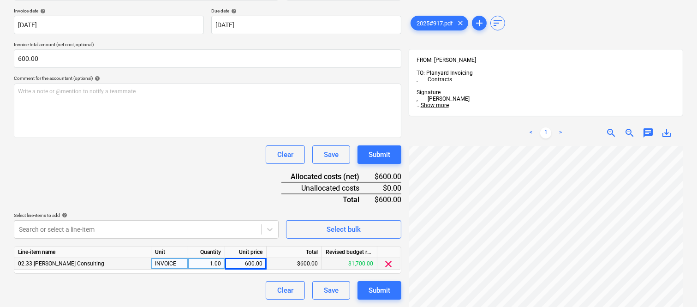
scroll to position [0, 0]
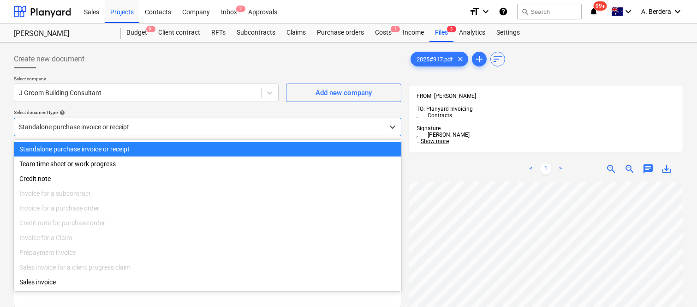
click at [172, 126] on div at bounding box center [199, 126] width 360 height 9
click at [173, 142] on div "Standalone purchase invoice or receipt" at bounding box center [207, 149] width 387 height 15
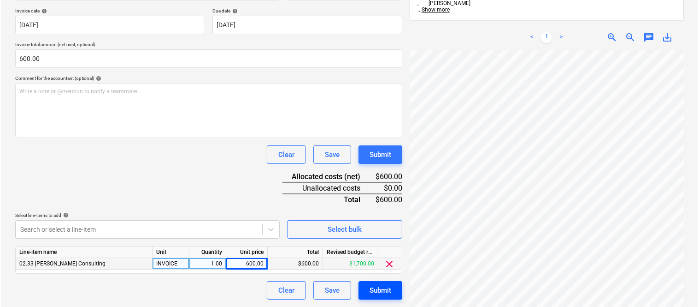
scroll to position [271, 116]
click at [377, 293] on div "Submit" at bounding box center [379, 290] width 22 height 12
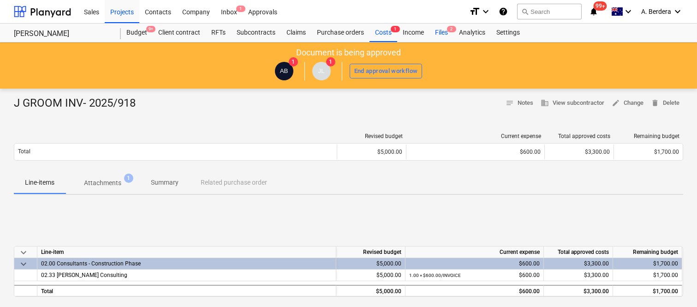
click at [445, 31] on div "Files 2" at bounding box center [441, 33] width 24 height 18
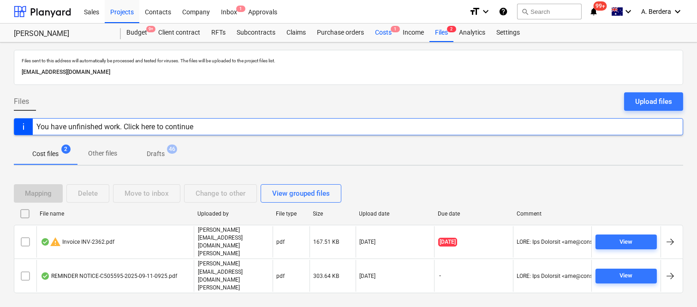
click at [387, 31] on div "Costs 1" at bounding box center [383, 33] width 28 height 18
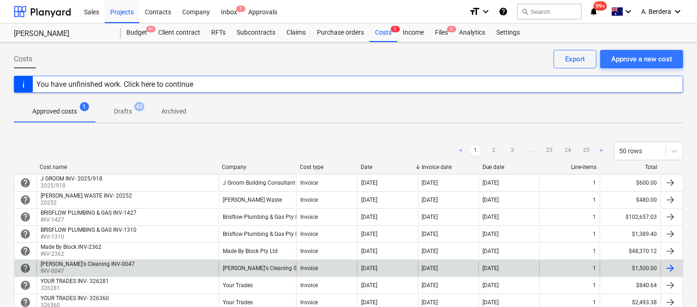
click at [281, 263] on div "[PERSON_NAME]'s Cleaning Service" at bounding box center [257, 267] width 77 height 15
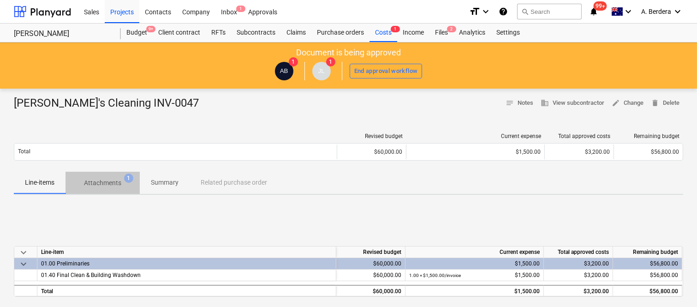
click at [113, 181] on p "Attachments" at bounding box center [102, 183] width 37 height 10
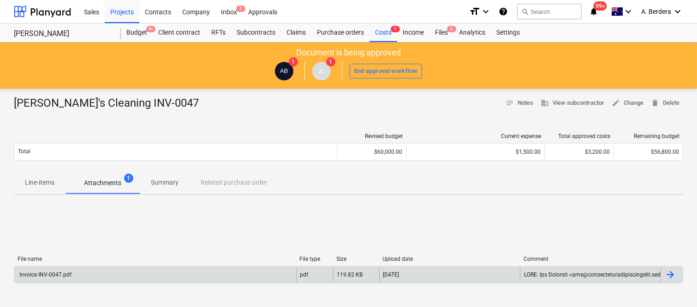
click at [257, 269] on div "Invoice INV-0047.pdf" at bounding box center [155, 274] width 282 height 15
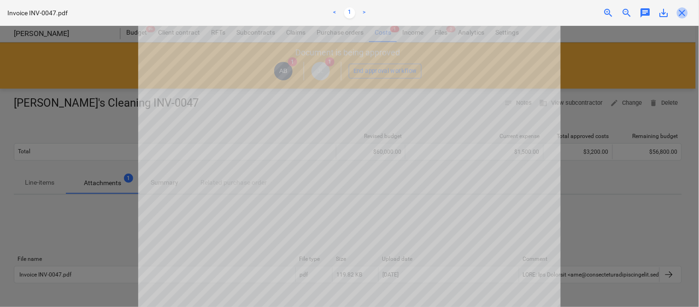
click at [682, 11] on span "close" at bounding box center [682, 12] width 11 height 11
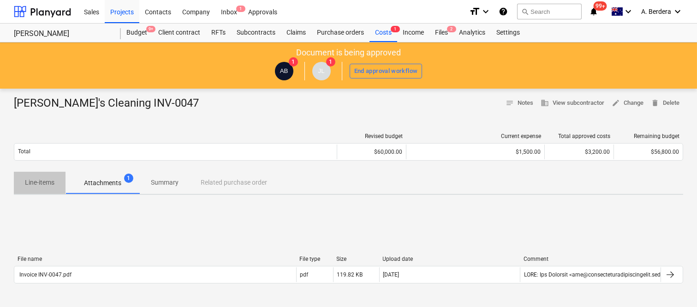
click at [38, 173] on button "Line-items" at bounding box center [40, 182] width 52 height 22
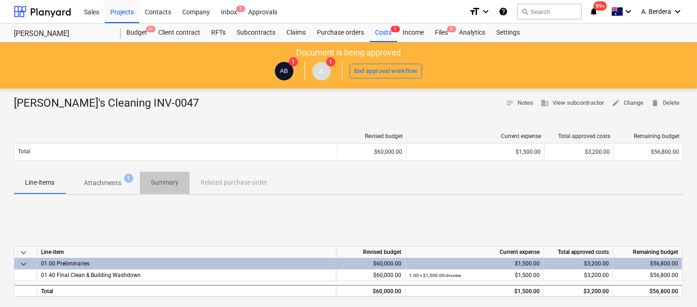
click at [155, 177] on span "Summary" at bounding box center [165, 182] width 50 height 15
click at [164, 183] on p "Summary" at bounding box center [165, 182] width 28 height 10
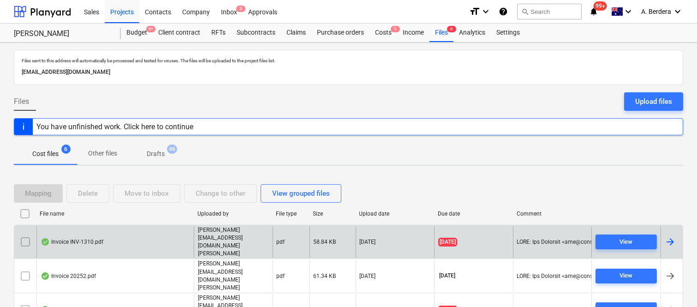
click at [127, 238] on div "Invoice INV-1310.pdf" at bounding box center [114, 242] width 157 height 32
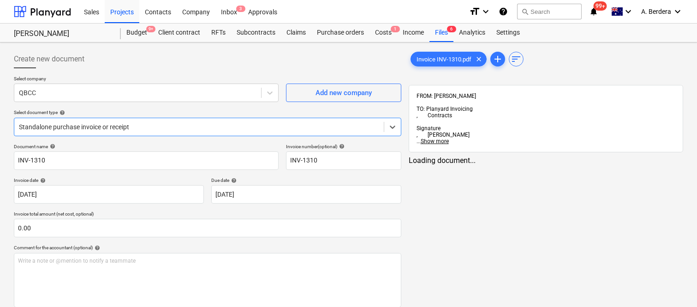
type input "INV-1310"
type input "[DATE]"
click at [99, 92] on div at bounding box center [137, 92] width 237 height 9
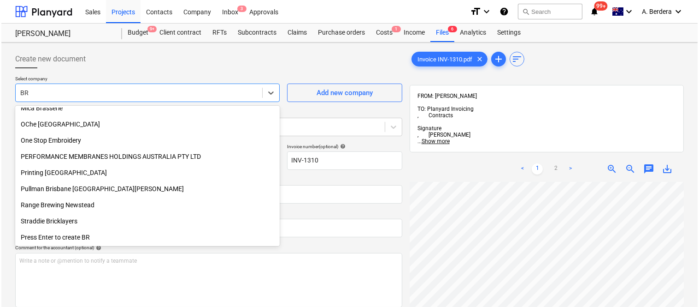
scroll to position [330, 0]
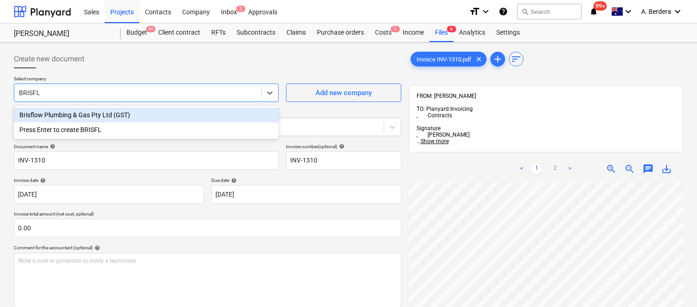
type input "BRISFLO"
click at [169, 114] on div "Brisflow Plumbing & Gas Pty Ltd (GST)" at bounding box center [146, 114] width 265 height 15
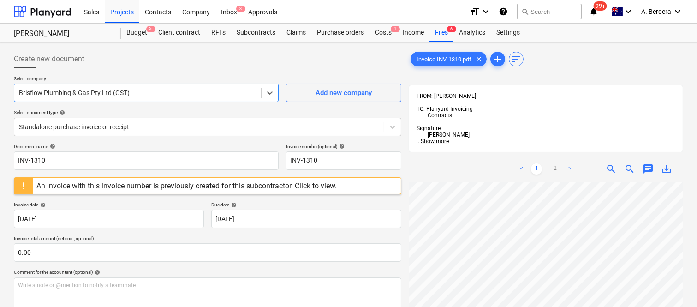
click at [132, 188] on div "An invoice with this invoice number is previously created for this subcontracto…" at bounding box center [186, 185] width 300 height 9
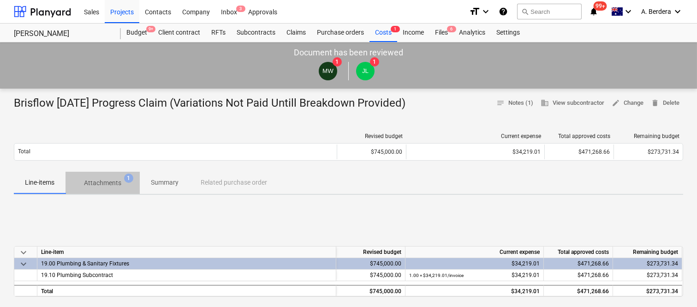
click at [111, 182] on p "Attachments" at bounding box center [102, 183] width 37 height 10
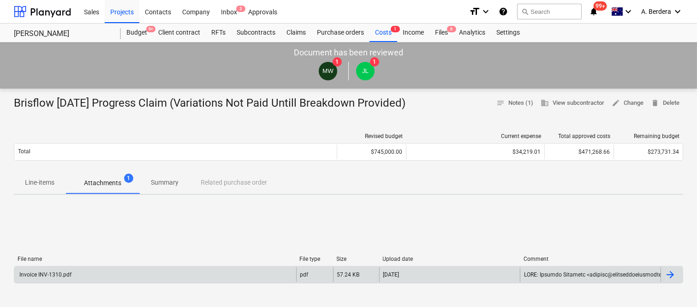
click at [108, 272] on div "Invoice INV-1310.pdf" at bounding box center [155, 274] width 282 height 15
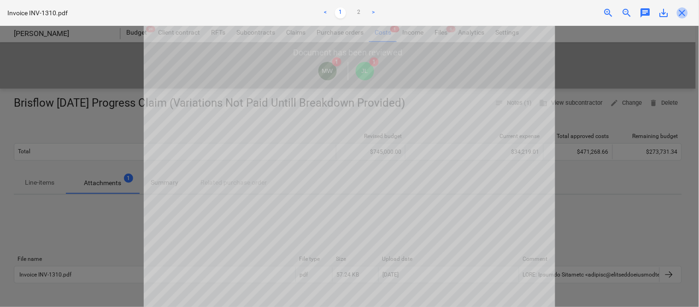
click at [683, 12] on span "close" at bounding box center [682, 12] width 11 height 11
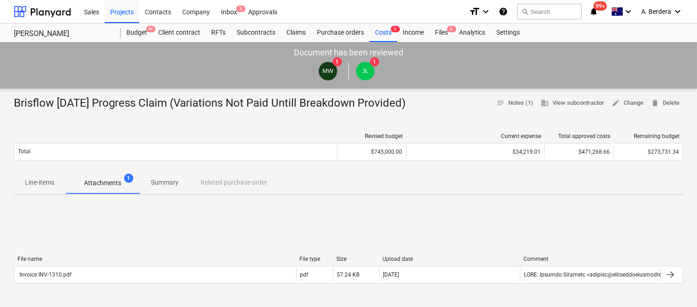
click at [44, 181] on p "Line-items" at bounding box center [40, 182] width 30 height 10
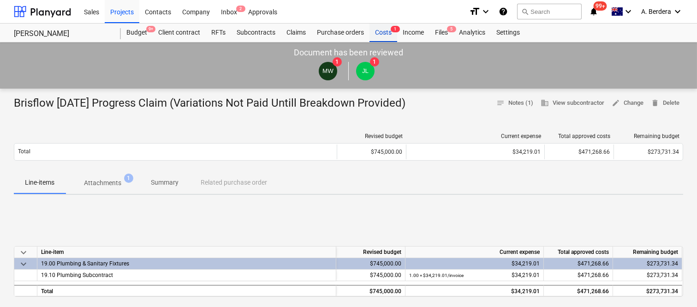
click at [386, 32] on div "Costs 1" at bounding box center [383, 33] width 28 height 18
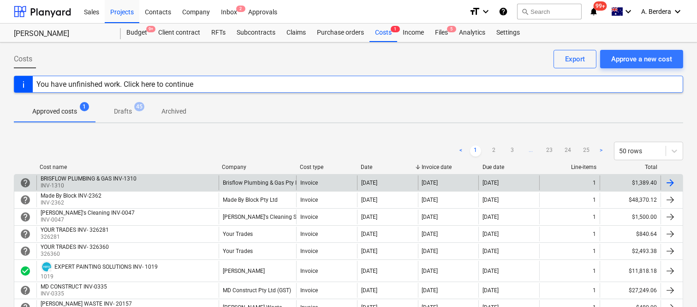
click at [186, 180] on div "BRISFLOW PLUMBING & GAS INV-1310 INV-1310" at bounding box center [127, 182] width 182 height 15
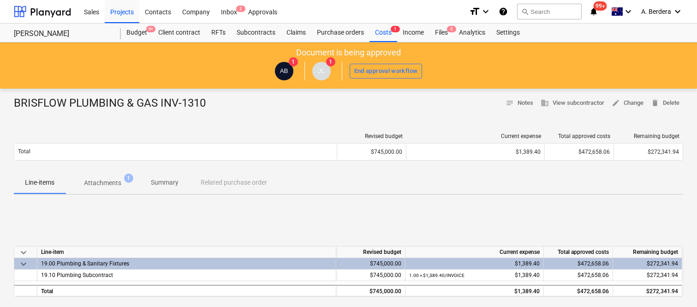
click at [173, 185] on p "Summary" at bounding box center [165, 182] width 28 height 10
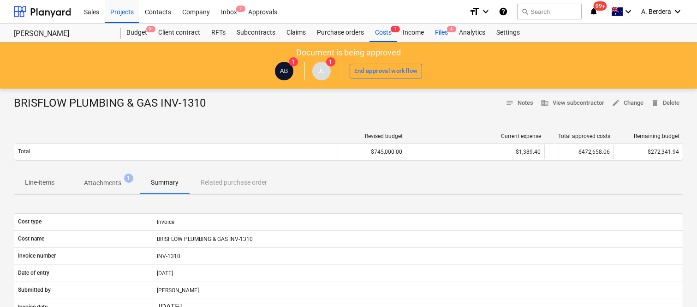
click at [443, 33] on div "Files 4" at bounding box center [441, 33] width 24 height 18
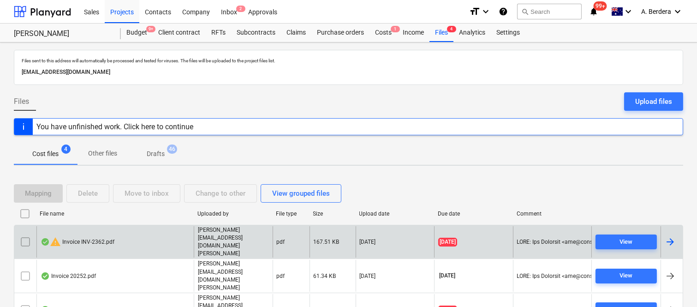
click at [186, 229] on div "warning Invoice INV-2362.pdf" at bounding box center [114, 242] width 157 height 32
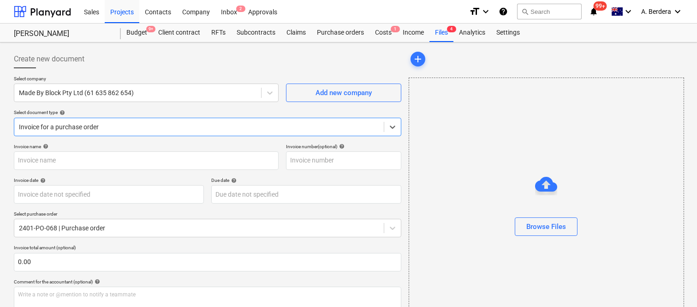
type input "INV-2362"
type input "[DATE]"
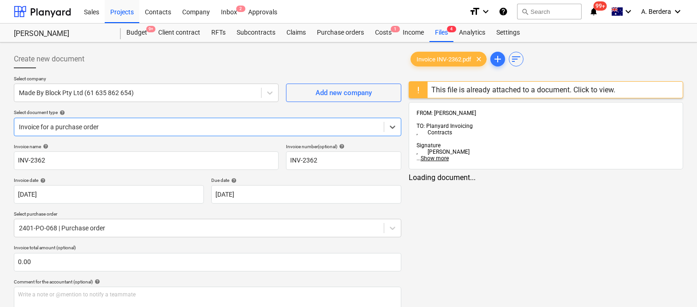
click at [199, 122] on div at bounding box center [199, 126] width 360 height 9
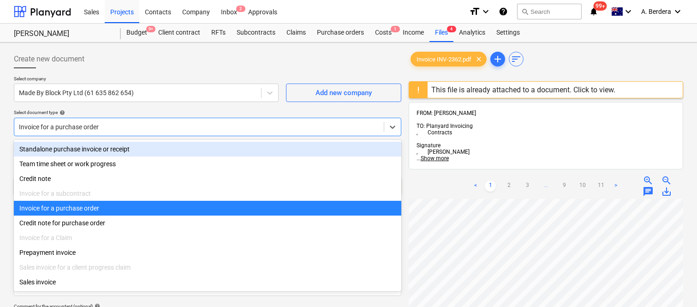
click at [201, 150] on div "Standalone purchase invoice or receipt" at bounding box center [207, 149] width 387 height 15
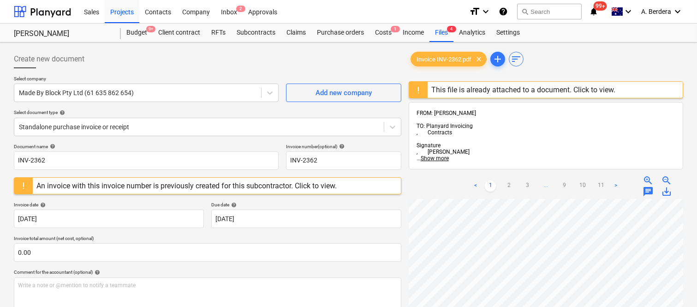
click at [162, 186] on div "An invoice with this invoice number is previously created for this subcontracto…" at bounding box center [186, 185] width 300 height 9
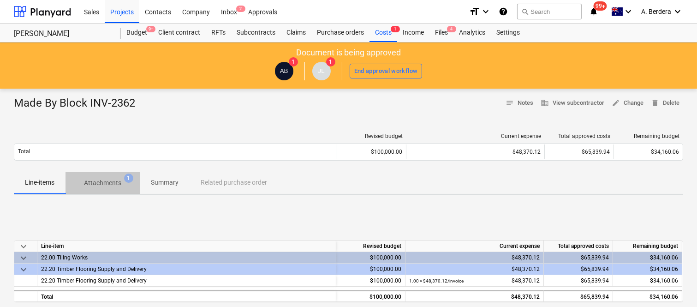
click at [104, 182] on p "Attachments" at bounding box center [102, 183] width 37 height 10
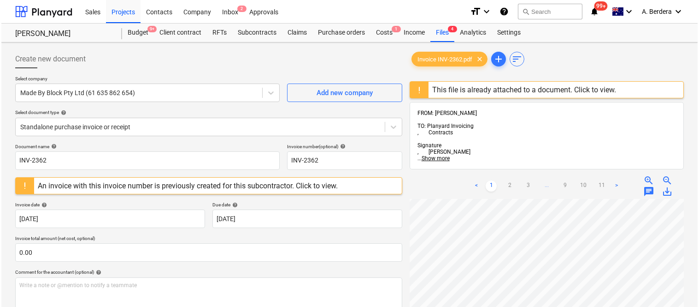
scroll to position [273, 81]
click at [180, 184] on div "An invoice with this invoice number is previously created for this subcontracto…" at bounding box center [186, 185] width 300 height 9
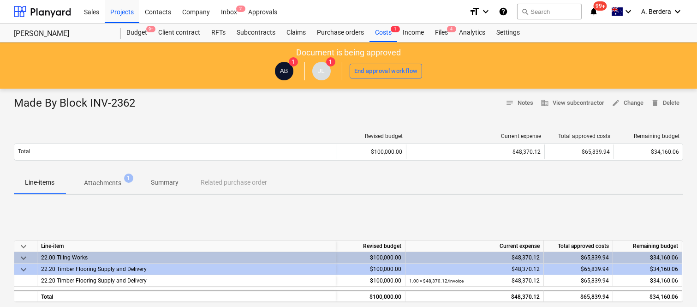
click at [111, 178] on p "Attachments" at bounding box center [102, 183] width 37 height 10
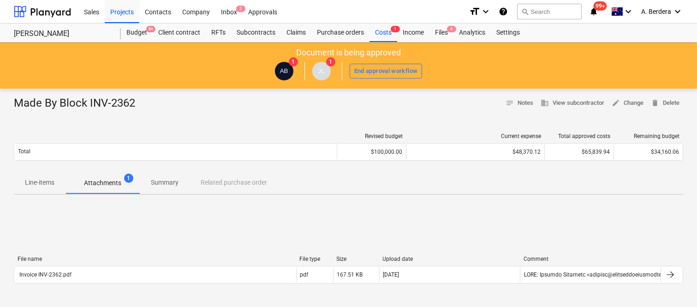
click at [35, 180] on p "Line-items" at bounding box center [40, 182] width 30 height 10
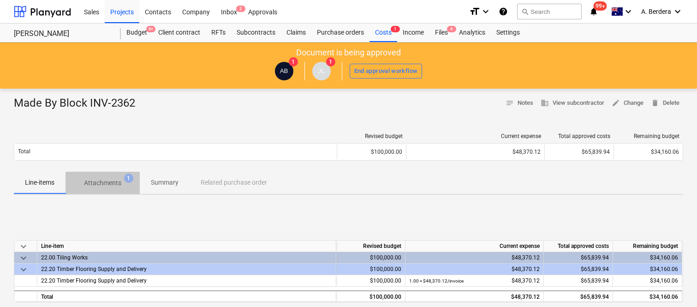
click at [100, 181] on p "Attachments" at bounding box center [102, 183] width 37 height 10
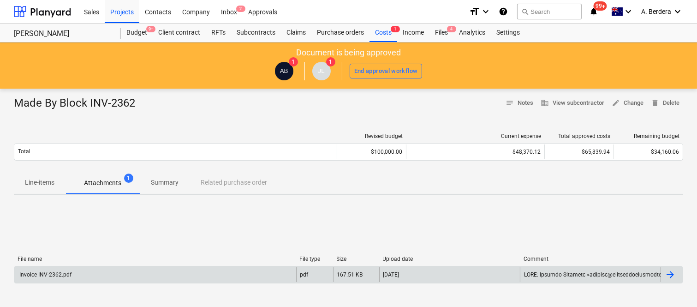
click at [146, 273] on div "Invoice INV-2362.pdf" at bounding box center [155, 274] width 282 height 15
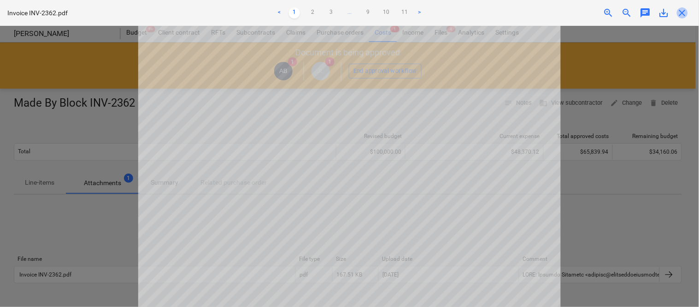
click at [682, 8] on span "close" at bounding box center [682, 12] width 11 height 11
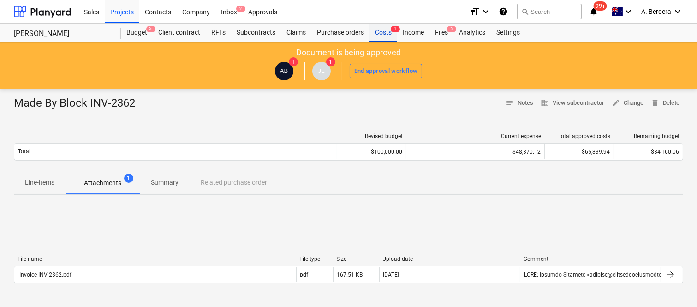
click at [378, 34] on div "Costs 1" at bounding box center [383, 33] width 28 height 18
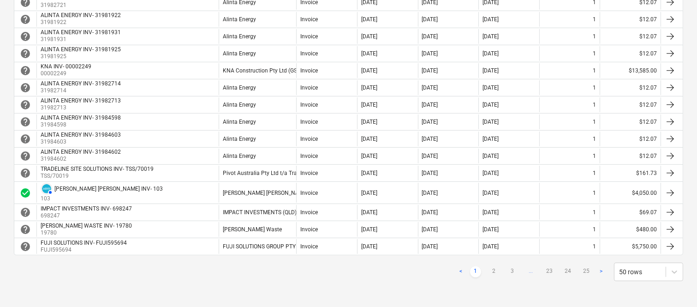
scroll to position [810, 0]
click at [494, 270] on link "2" at bounding box center [493, 271] width 11 height 11
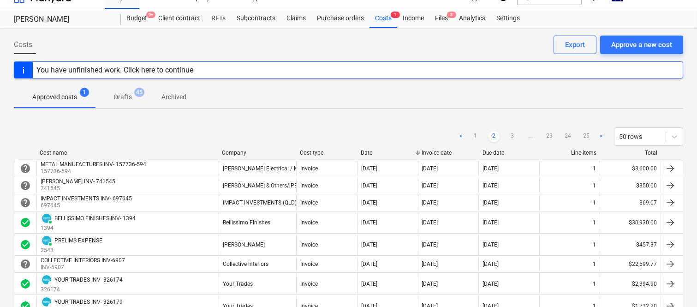
scroll to position [14, 0]
click at [511, 134] on link "3" at bounding box center [512, 136] width 11 height 11
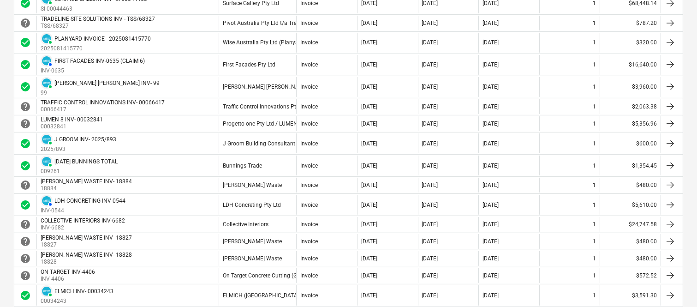
scroll to position [772, 0]
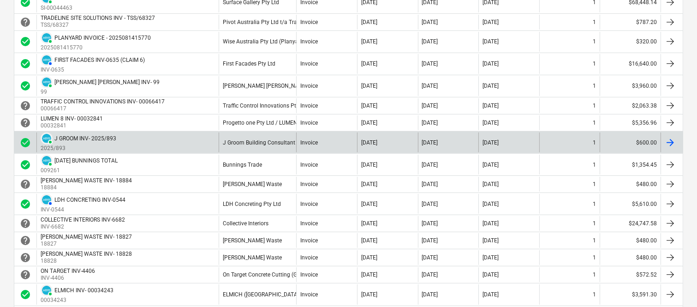
click at [286, 150] on div "J Groom Building Consultant" at bounding box center [257, 142] width 77 height 20
